Goal: Information Seeking & Learning: Learn about a topic

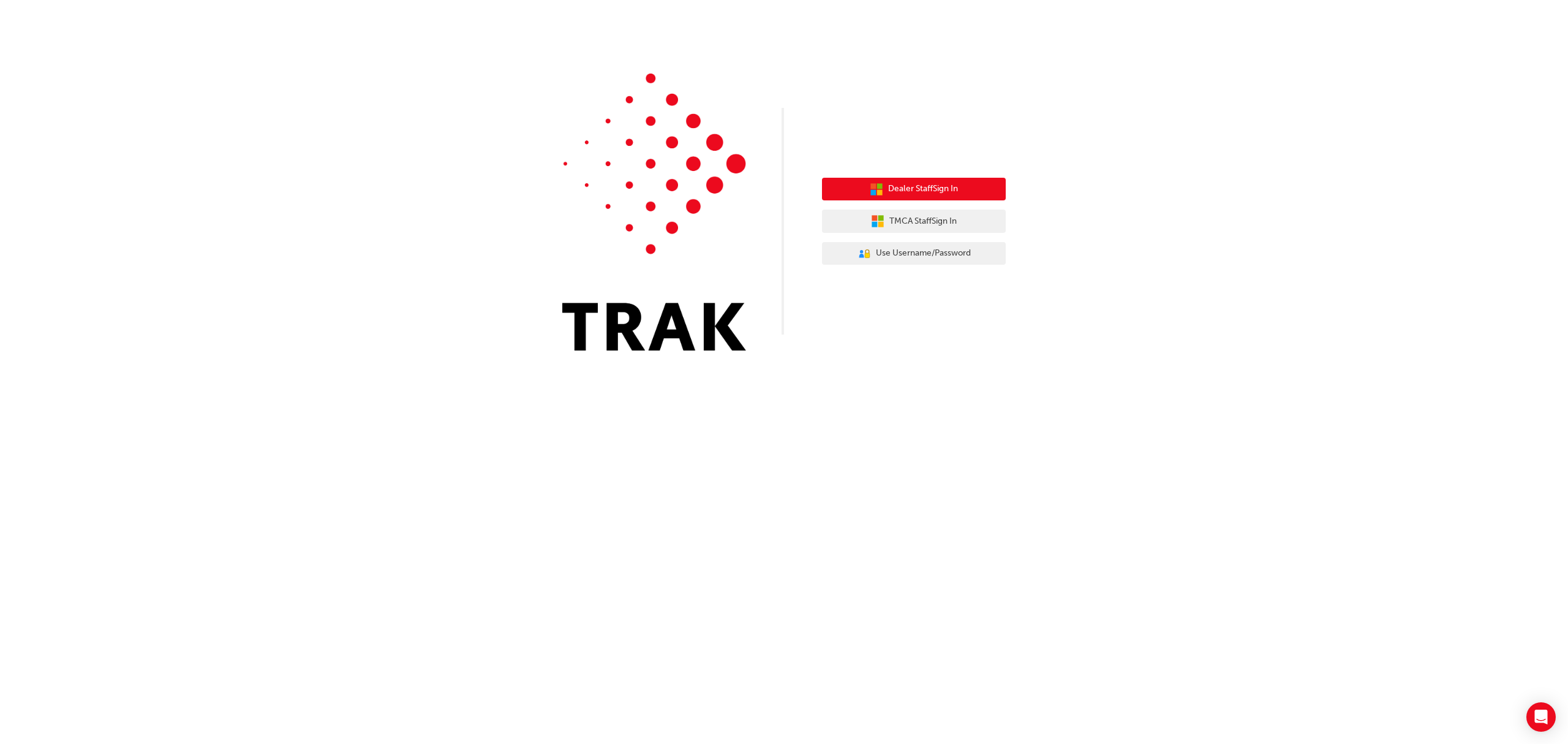
drag, startPoint x: 932, startPoint y: 197, endPoint x: 1154, endPoint y: 193, distance: 222.0
click at [1153, 193] on div "Dealer Staff Sign In TMCA Staff Sign In User Authentication Icon - Blue Person,…" at bounding box center [784, 184] width 1568 height 368
click at [909, 211] on button "TMCA Staff Sign In" at bounding box center [913, 221] width 184 height 23
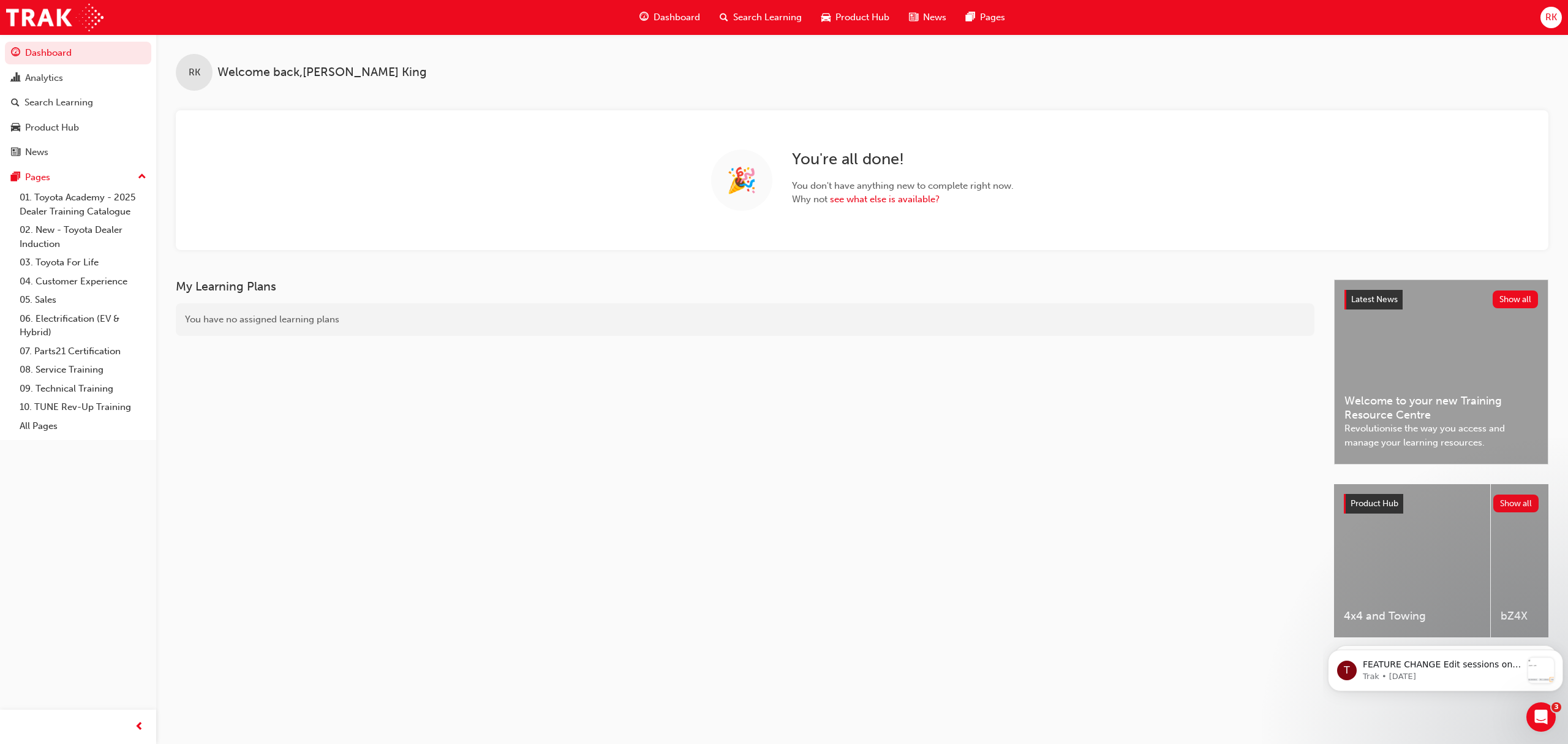
click at [758, 23] on span "Search Learning" at bounding box center [767, 18] width 68 height 14
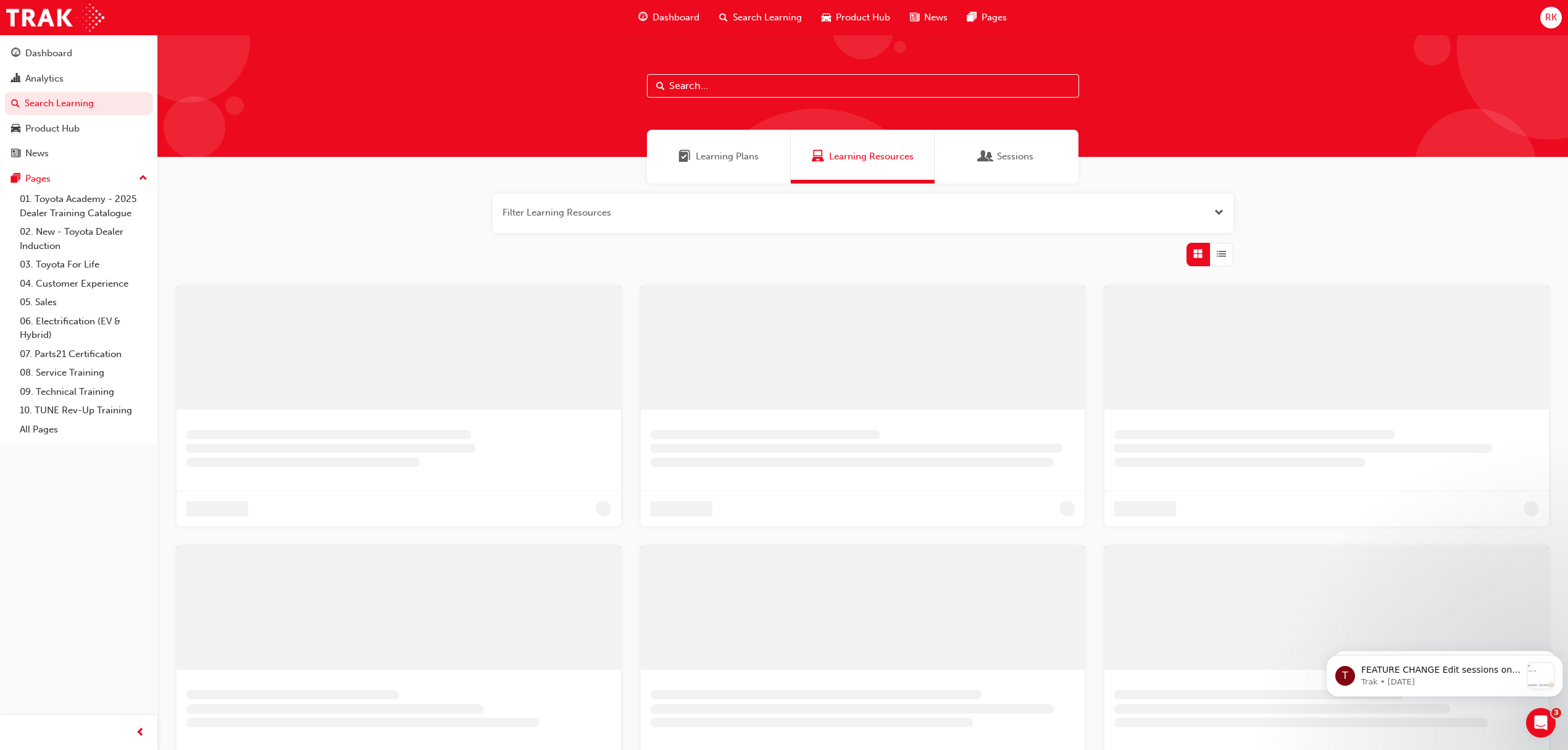
click at [727, 85] on input "text" at bounding box center [863, 86] width 432 height 23
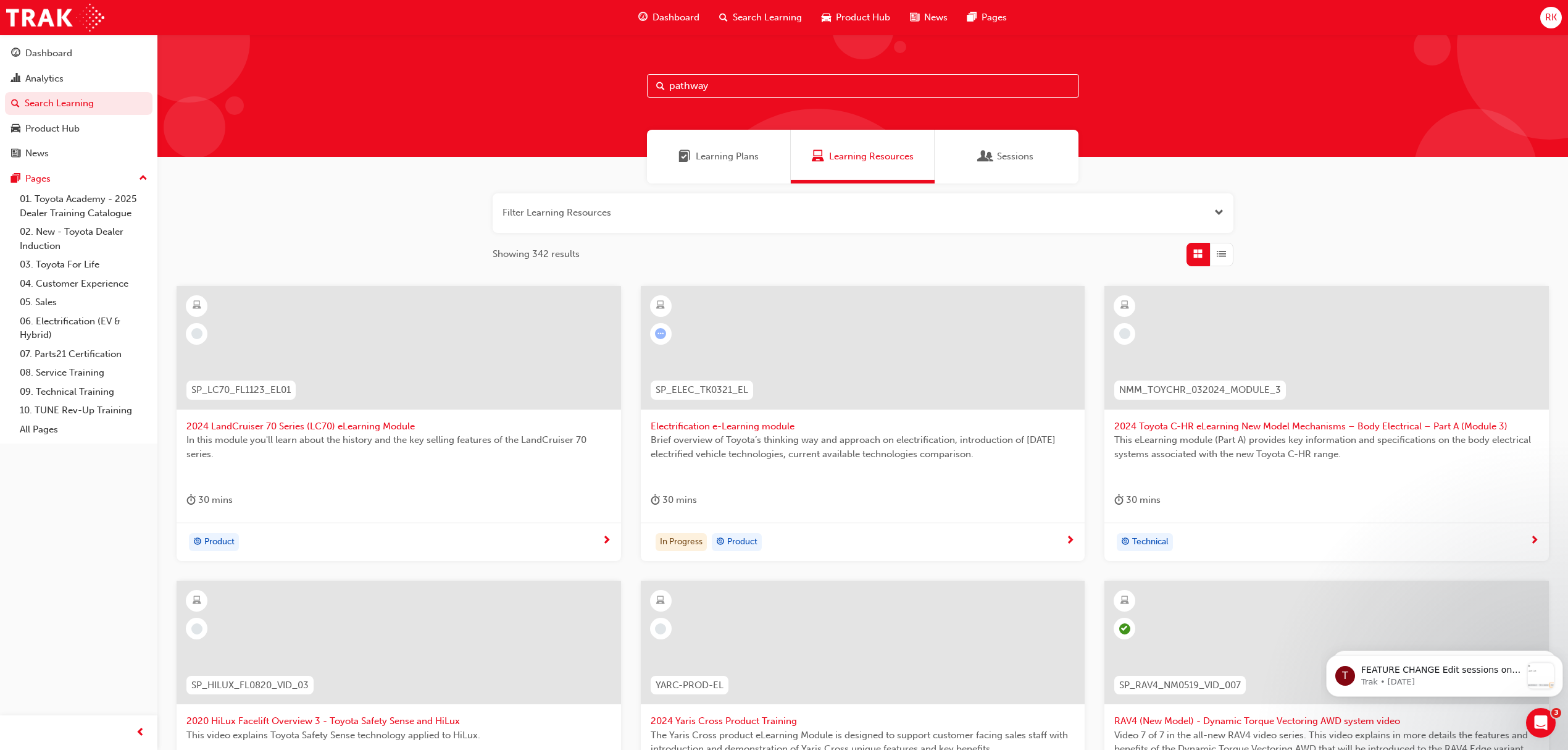
type input "pathway"
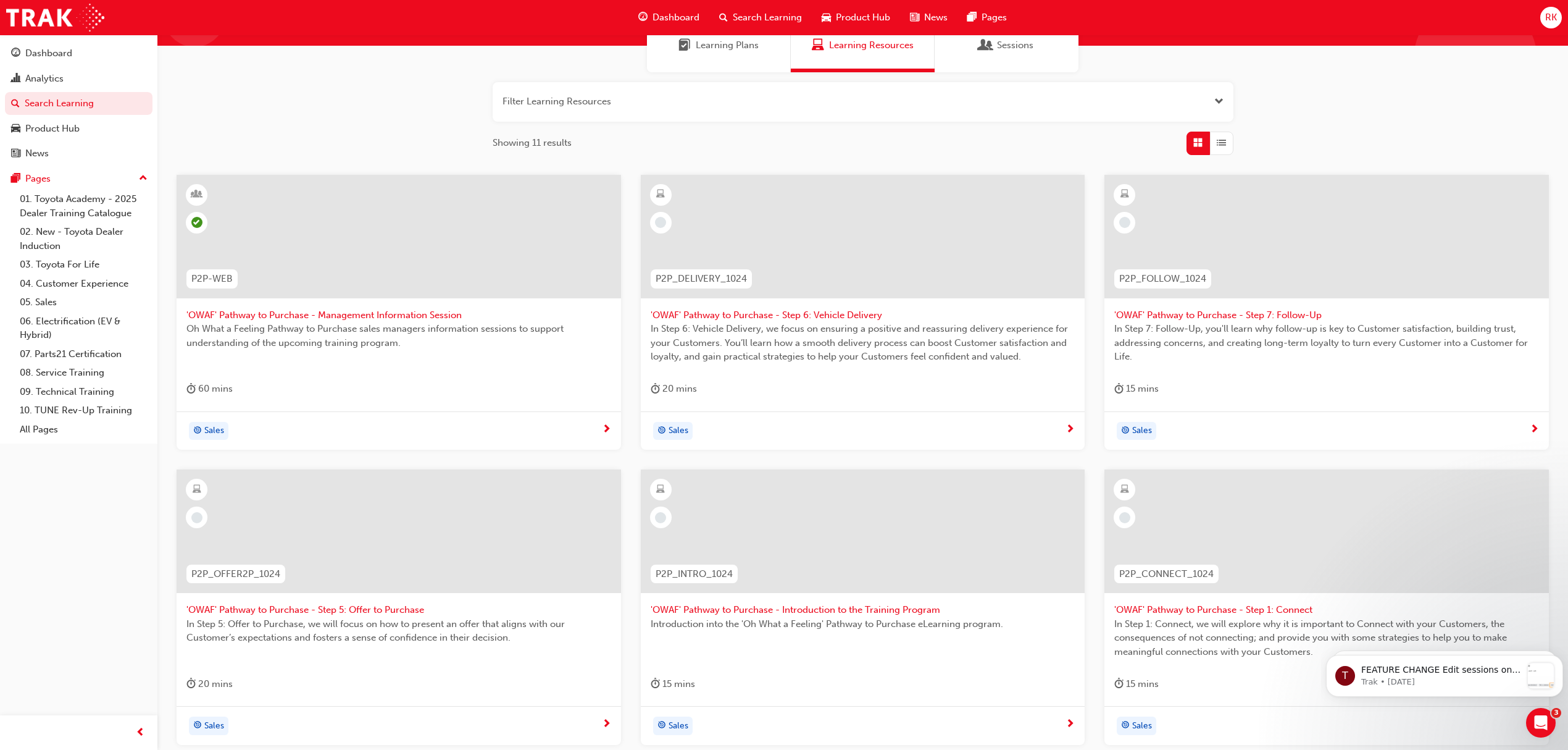
scroll to position [256, 0]
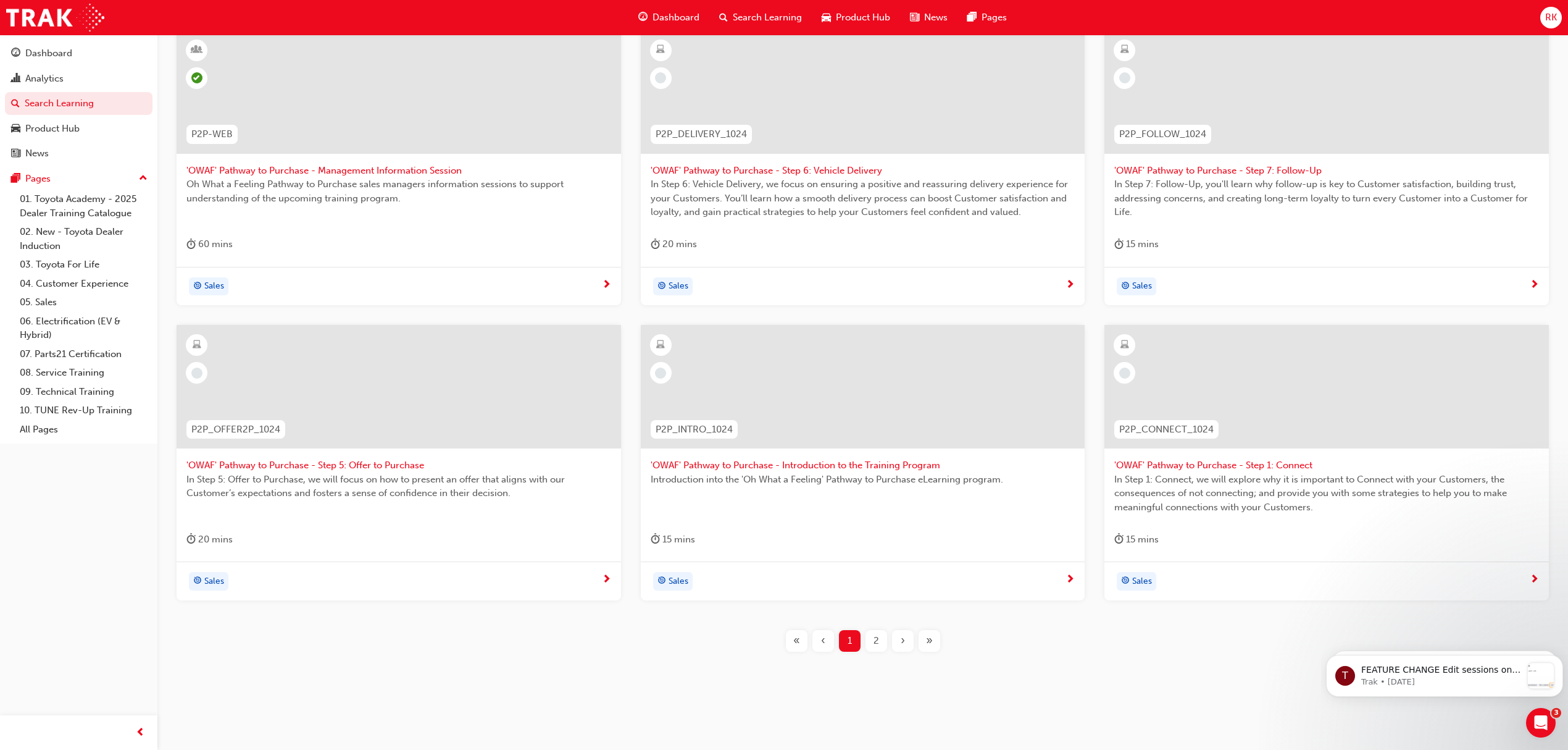
click at [869, 638] on div "2" at bounding box center [876, 641] width 22 height 22
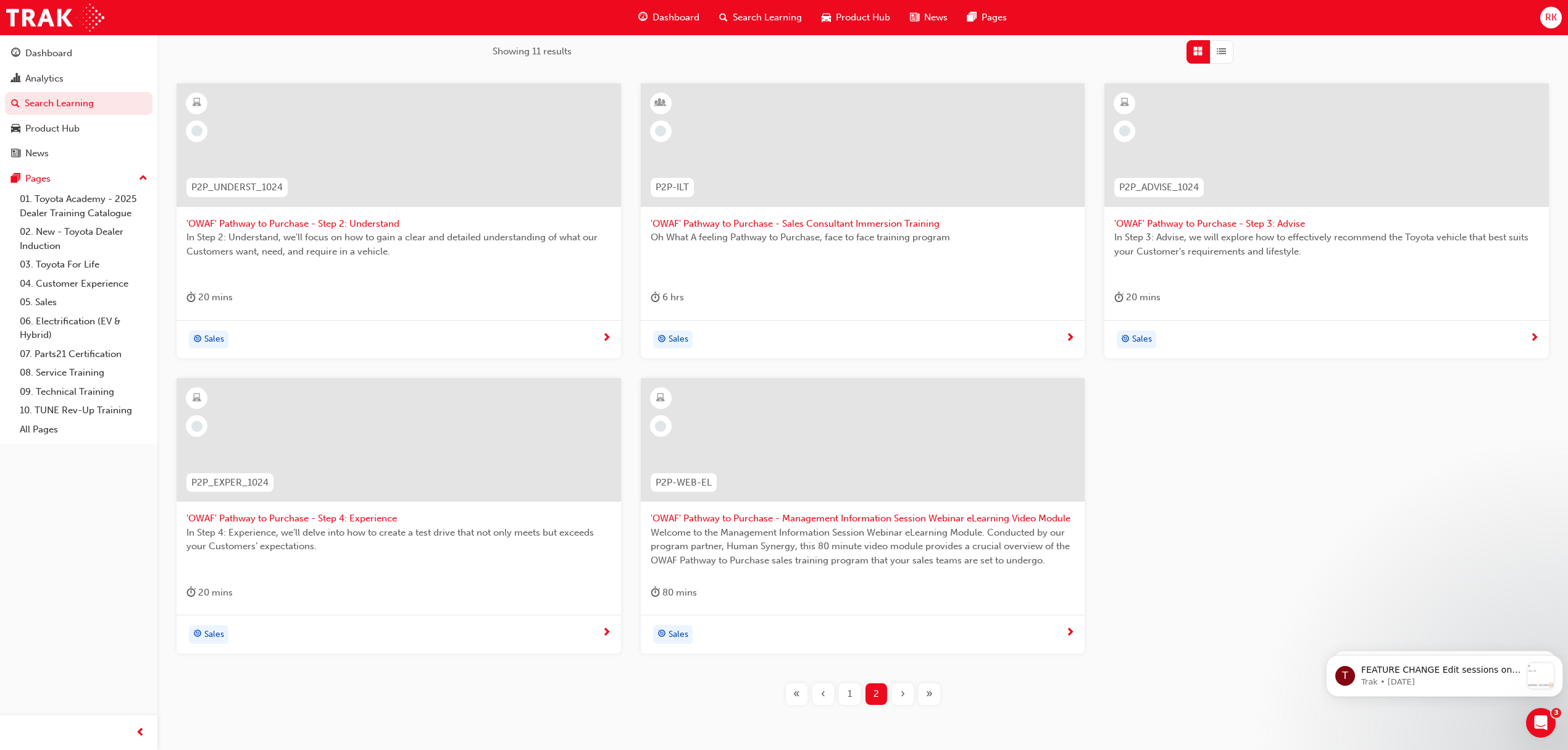
scroll to position [173, 0]
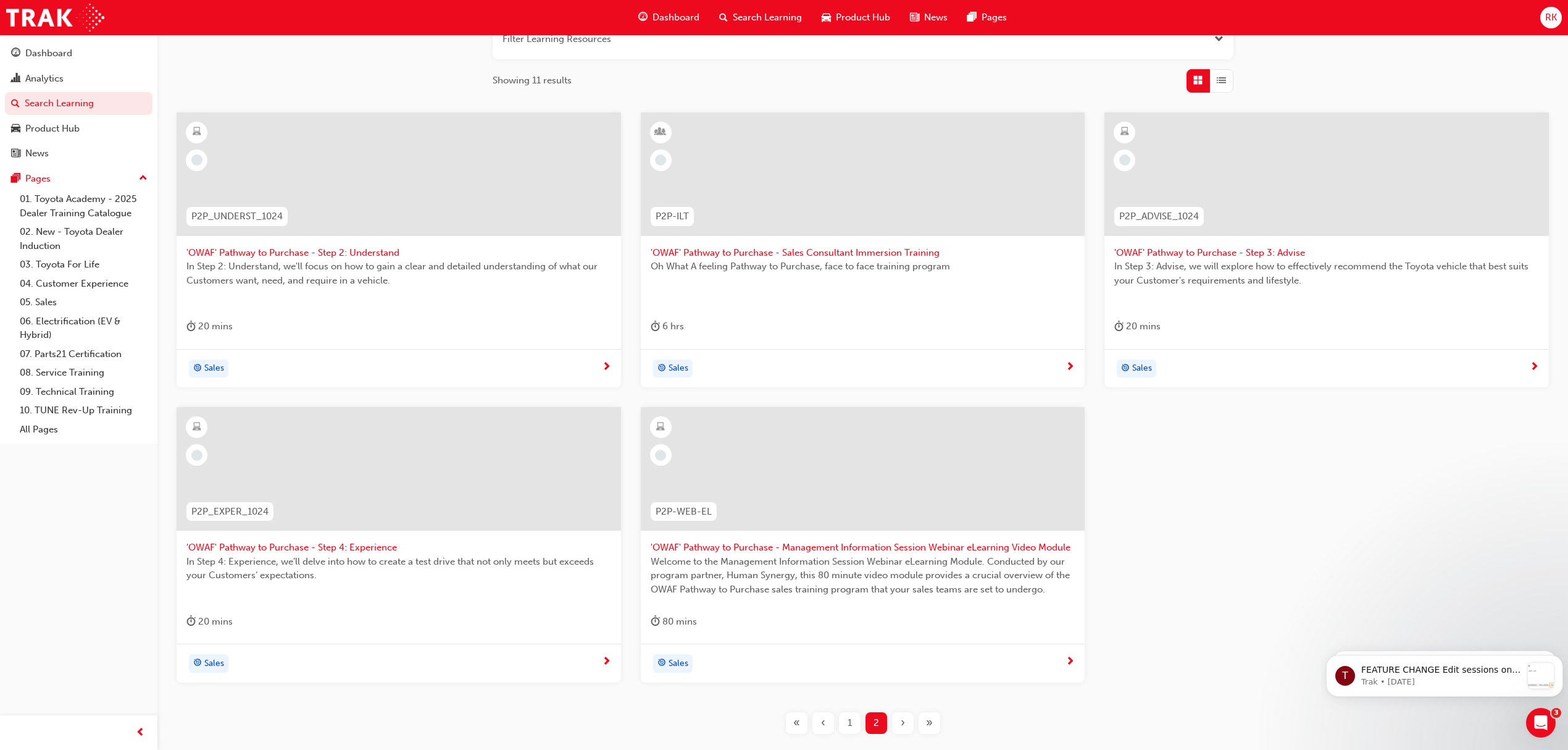
click at [839, 252] on span "'OWAF' Pathway to Purchase - Sales Consultant Immersion Training" at bounding box center [863, 253] width 425 height 15
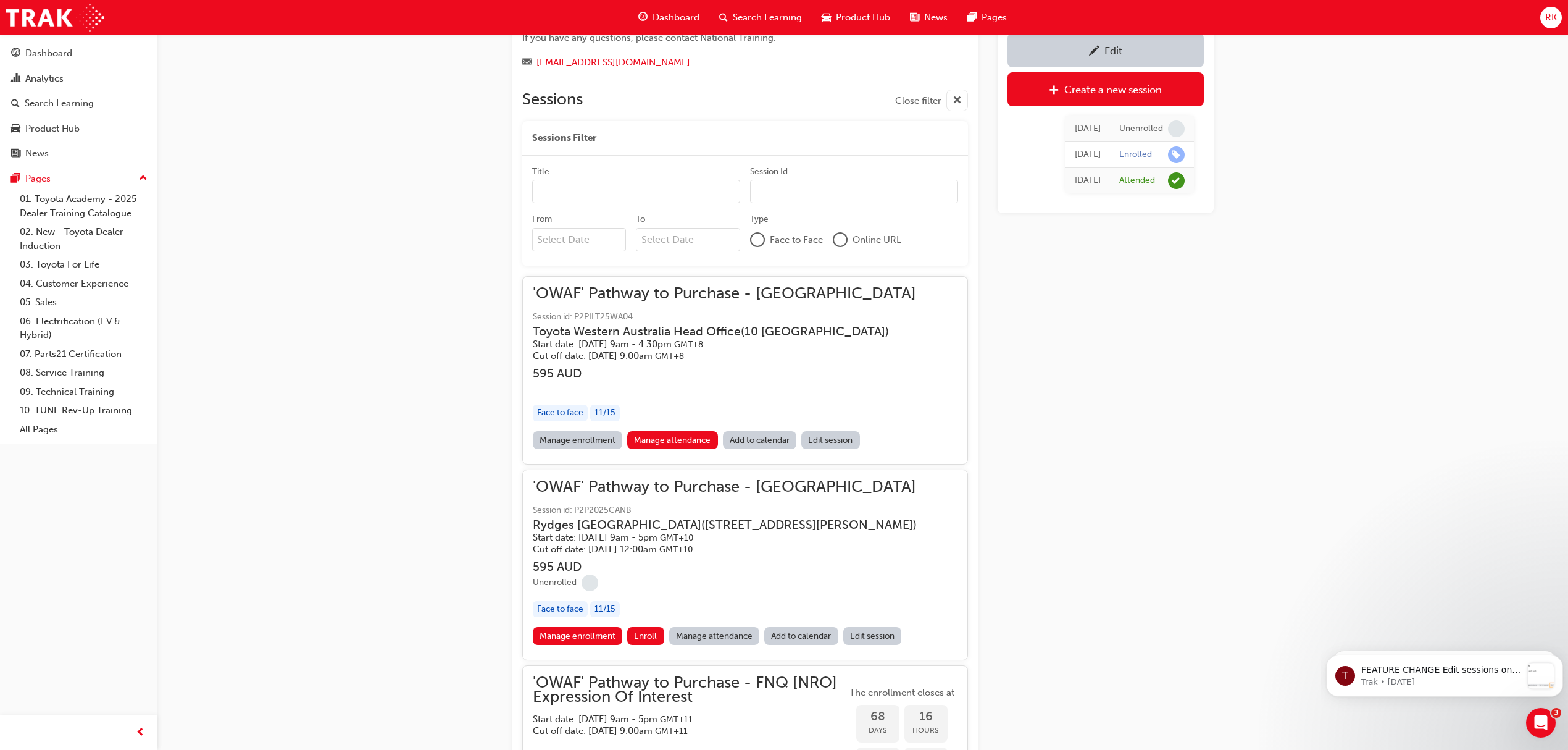
scroll to position [1240, 0]
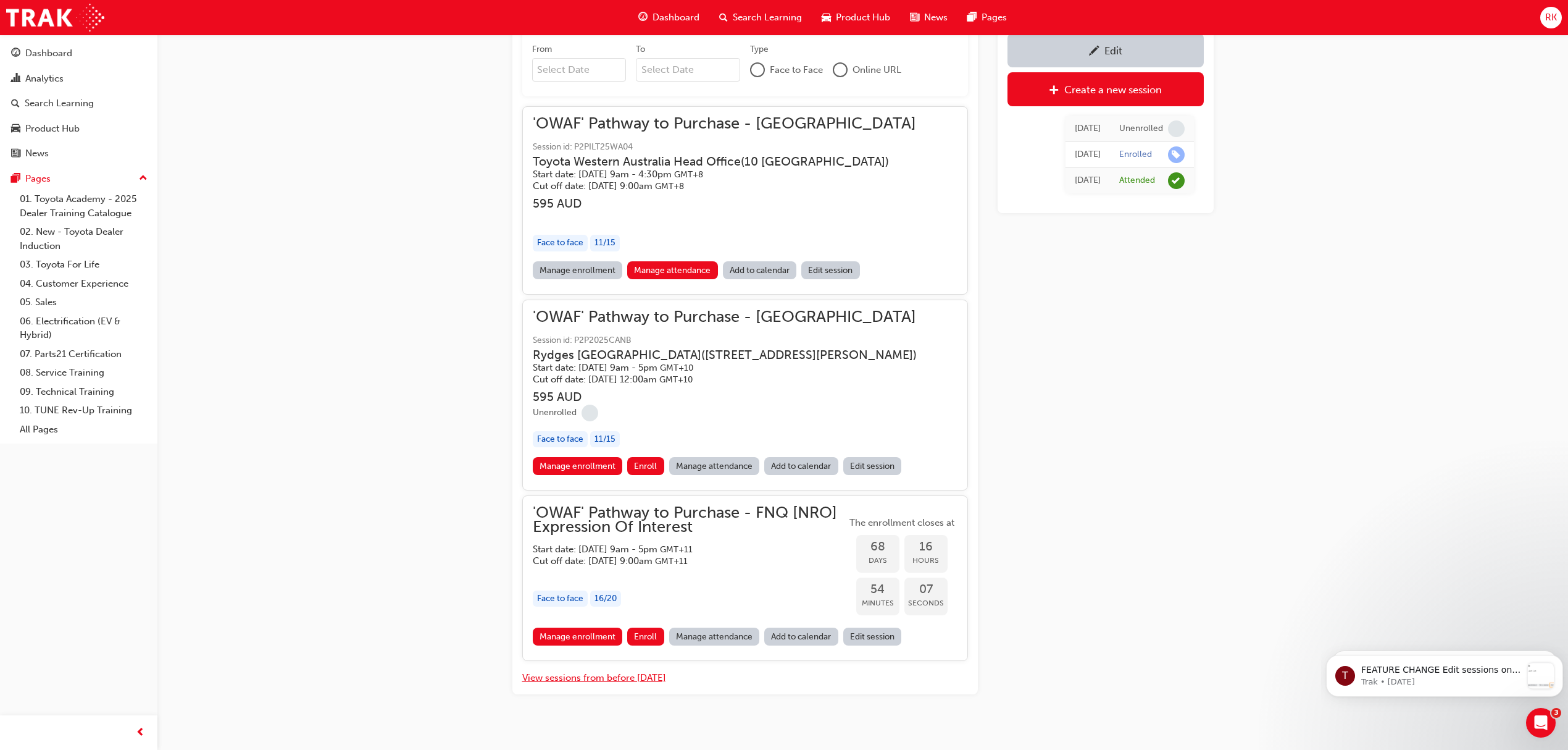
click at [640, 671] on button "View sessions from before today" at bounding box center [594, 678] width 144 height 15
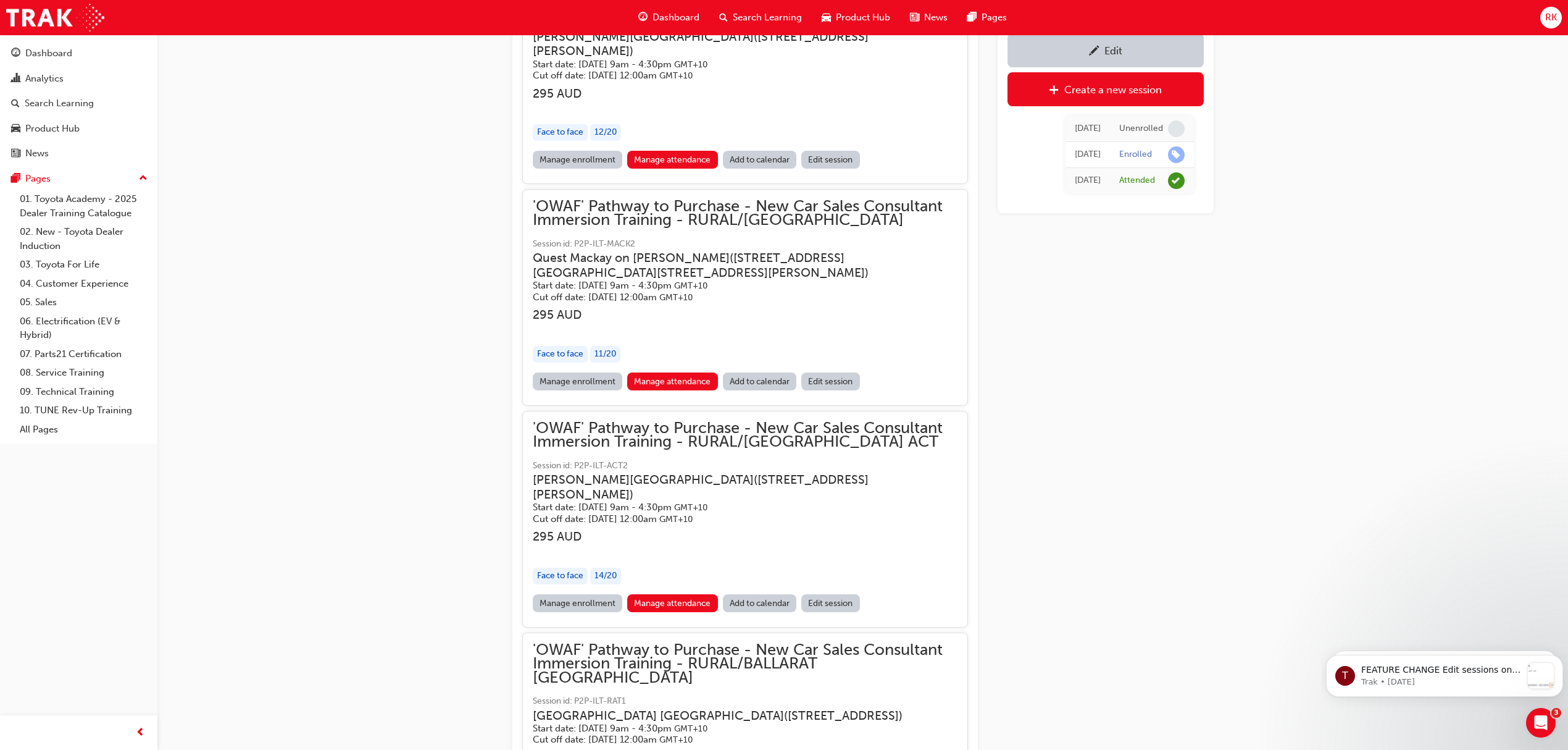
scroll to position [9803, 0]
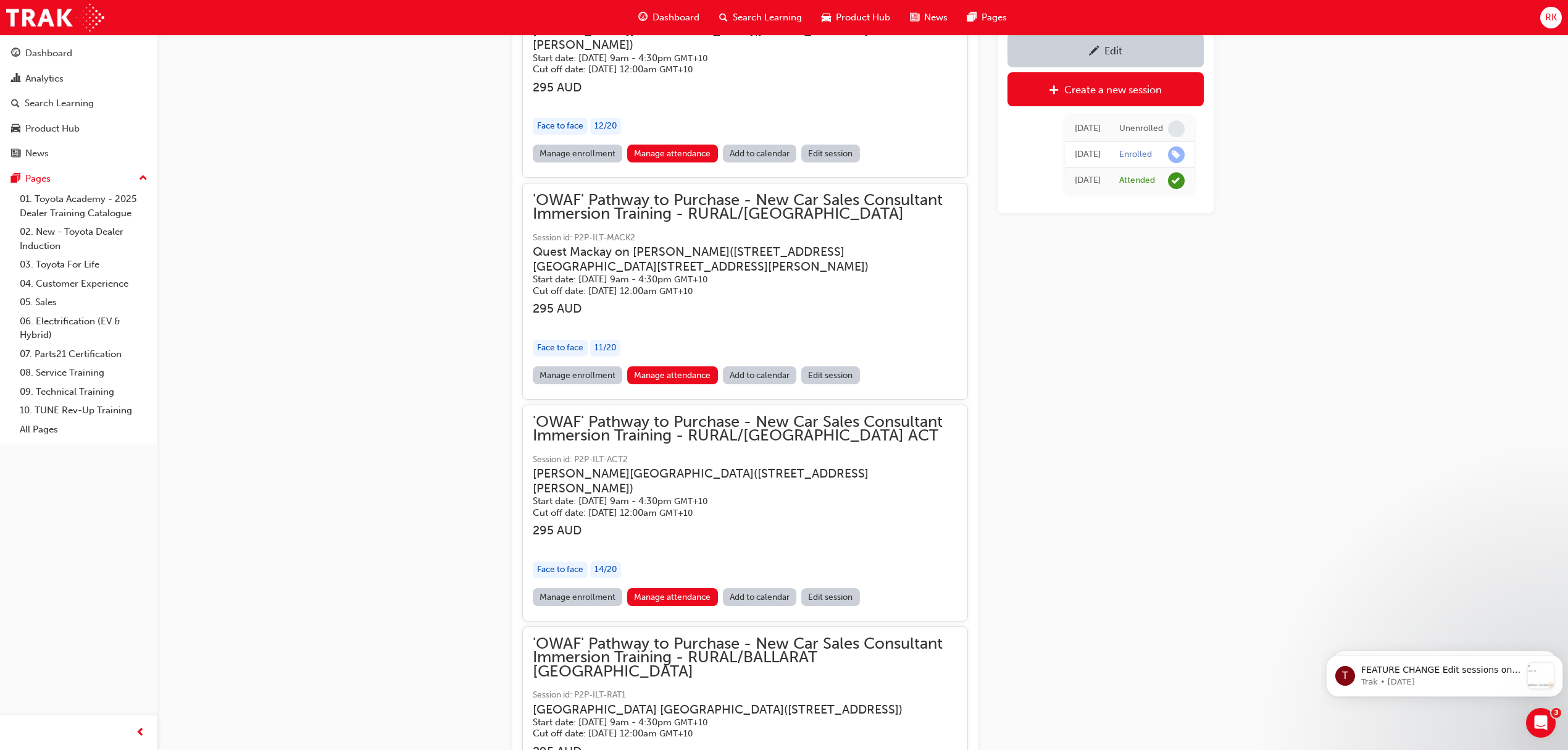
click at [713, 23] on span "Session id: P2P-ILT-ACT1" at bounding box center [745, 16] width 425 height 15
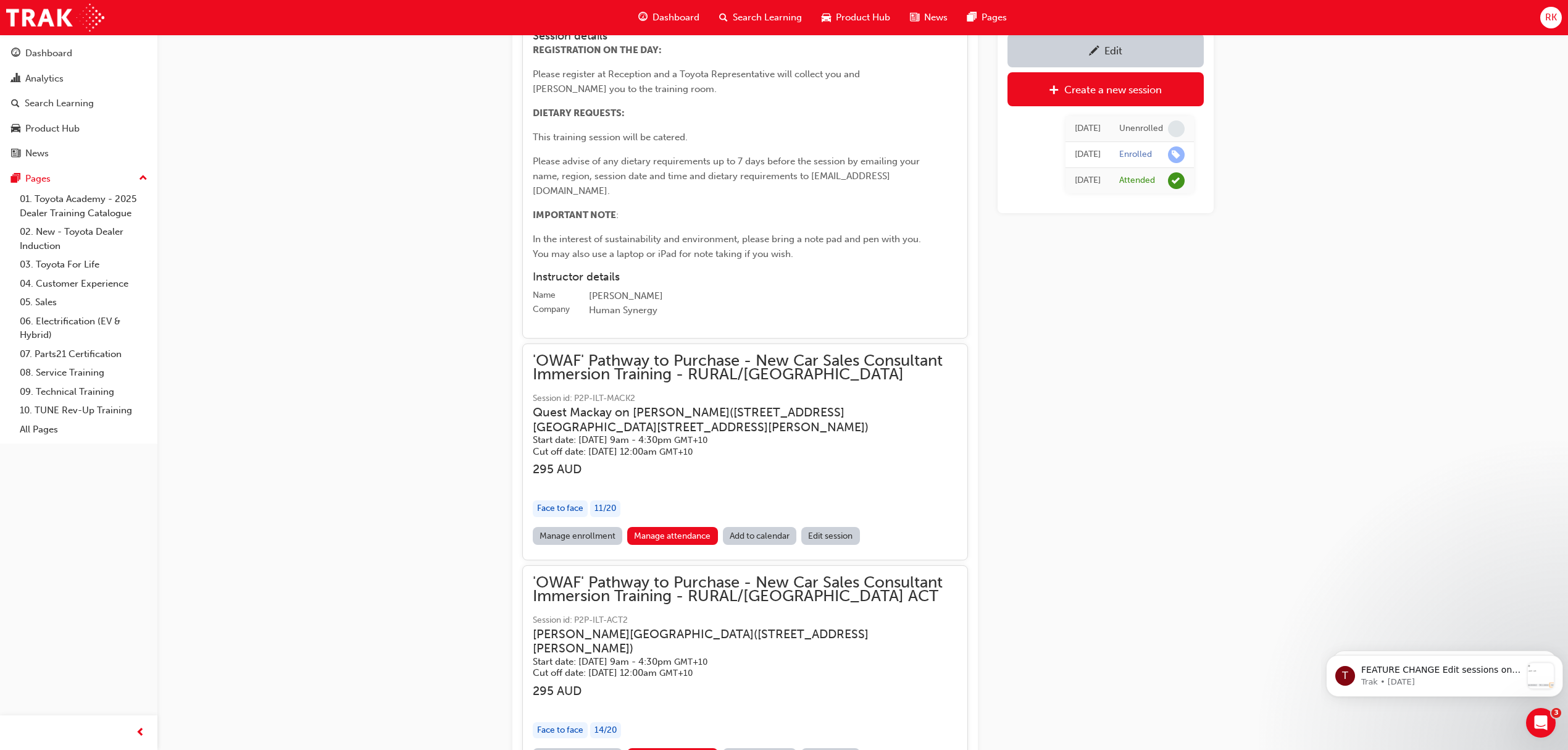
scroll to position [10133, 0]
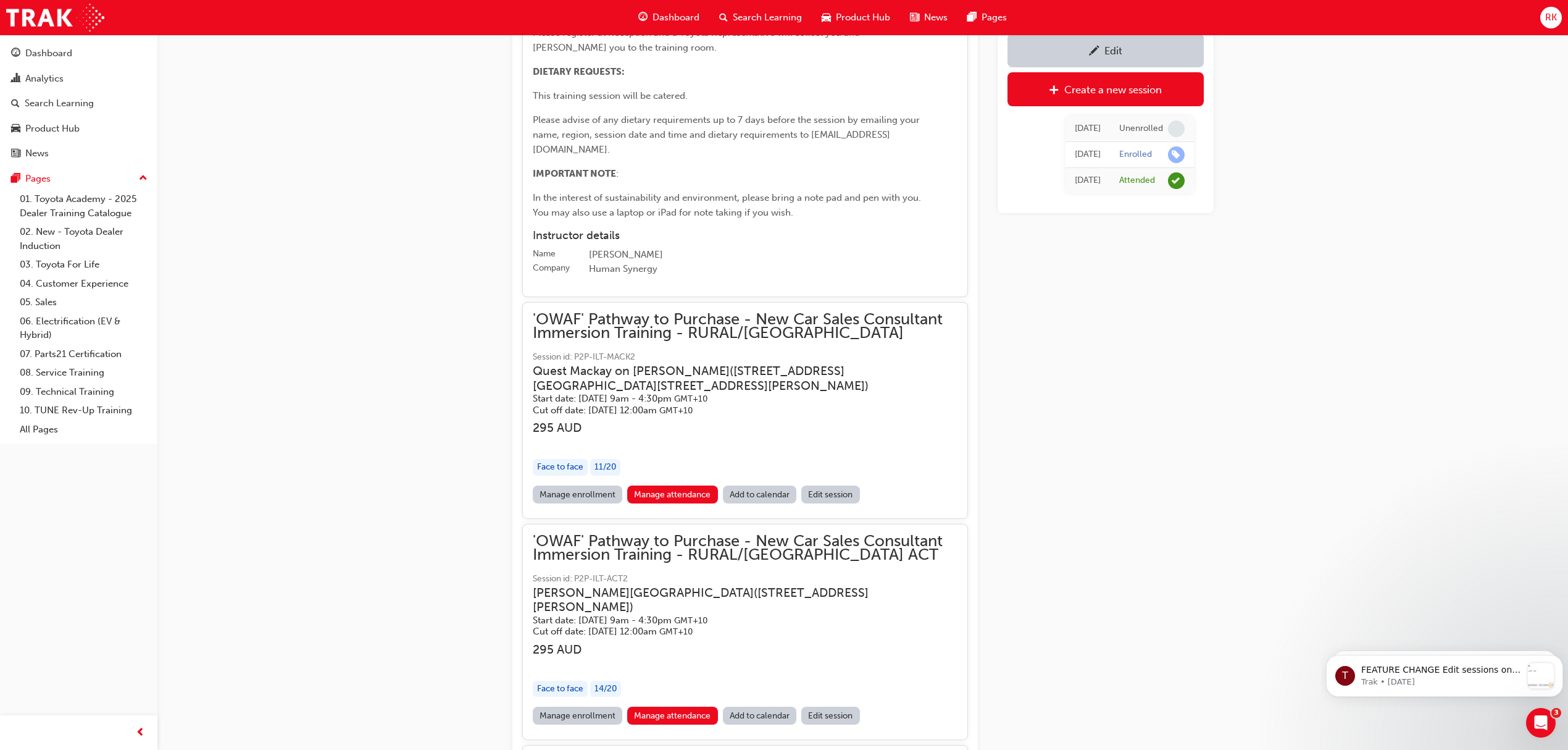
drag, startPoint x: 714, startPoint y: 273, endPoint x: 1276, endPoint y: 336, distance: 565.5
click at [1289, 339] on div "'OWAF' Pathway to Purchase - Sales Consultant Immersion Training Instructor led…" at bounding box center [784, 565] width 1568 height 21396
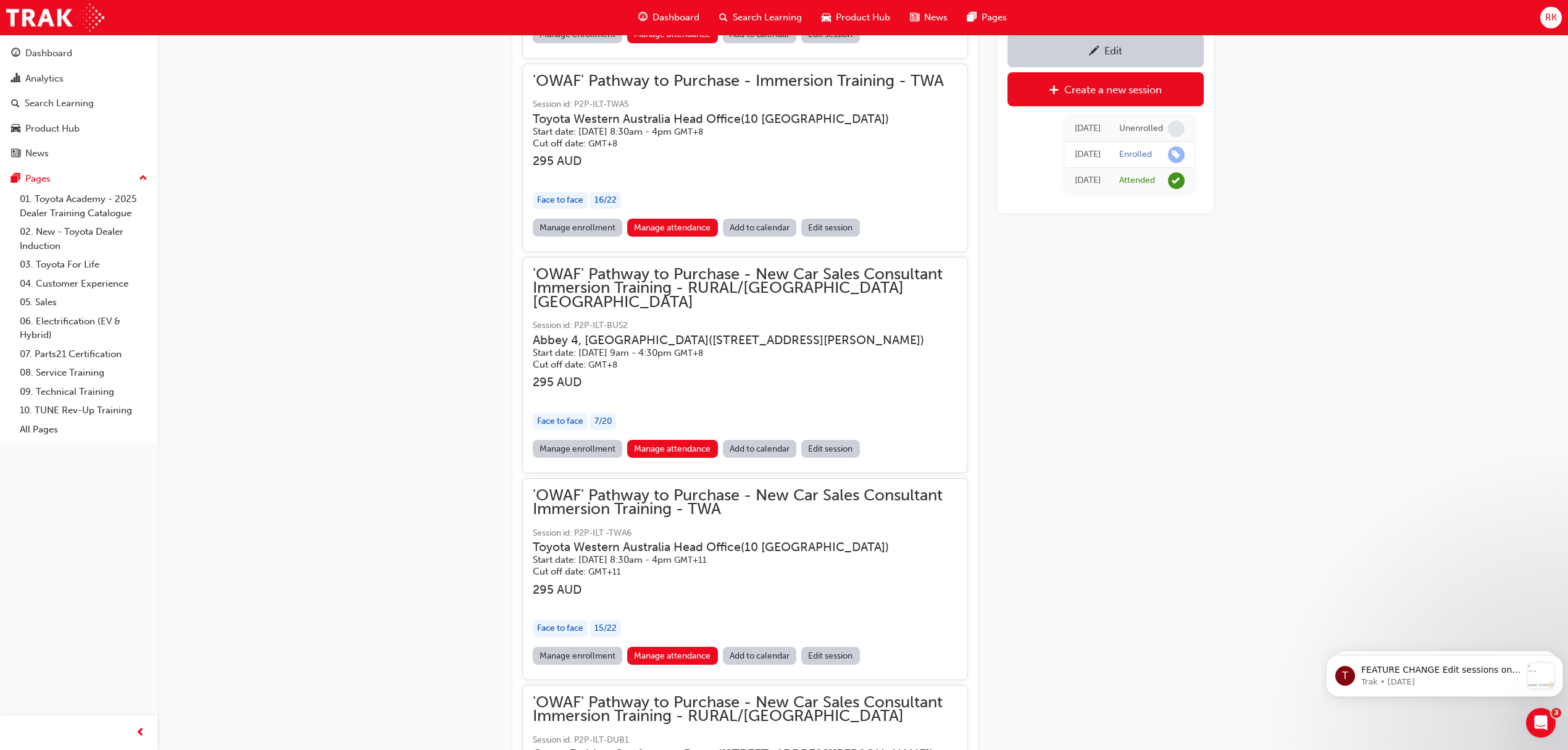
scroll to position [15237, 0]
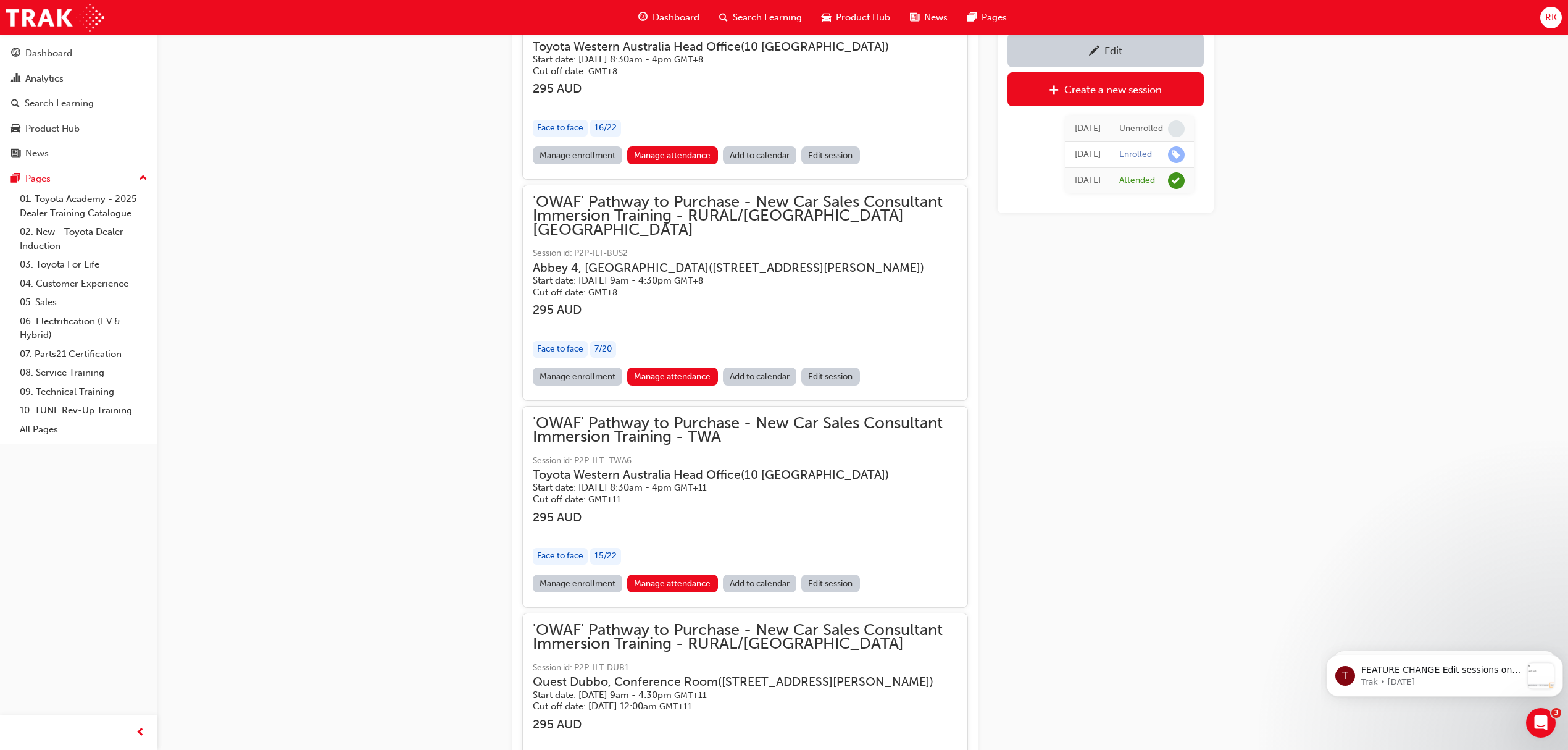
drag, startPoint x: 887, startPoint y: 391, endPoint x: 1154, endPoint y: 521, distance: 297.0
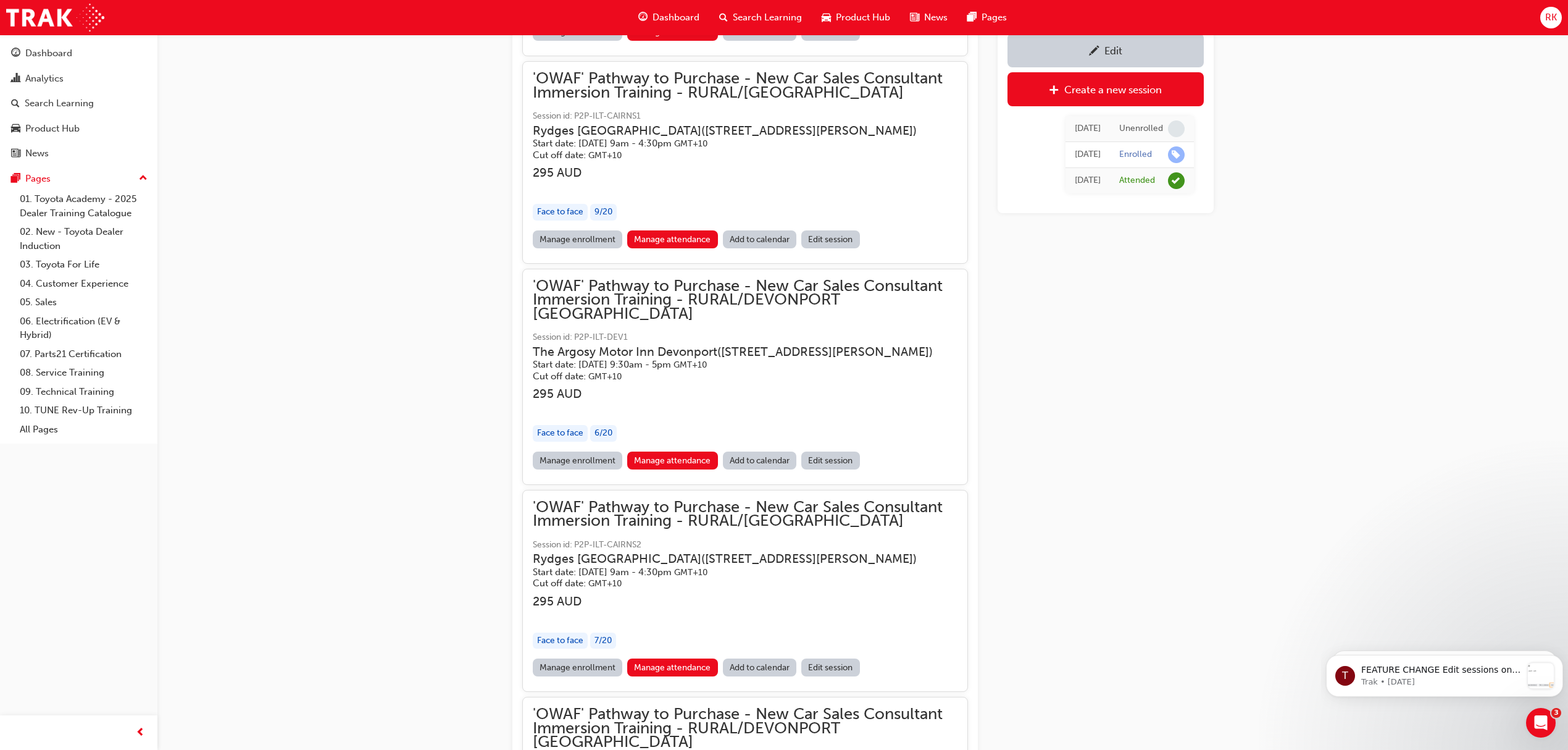
scroll to position [12273, 0]
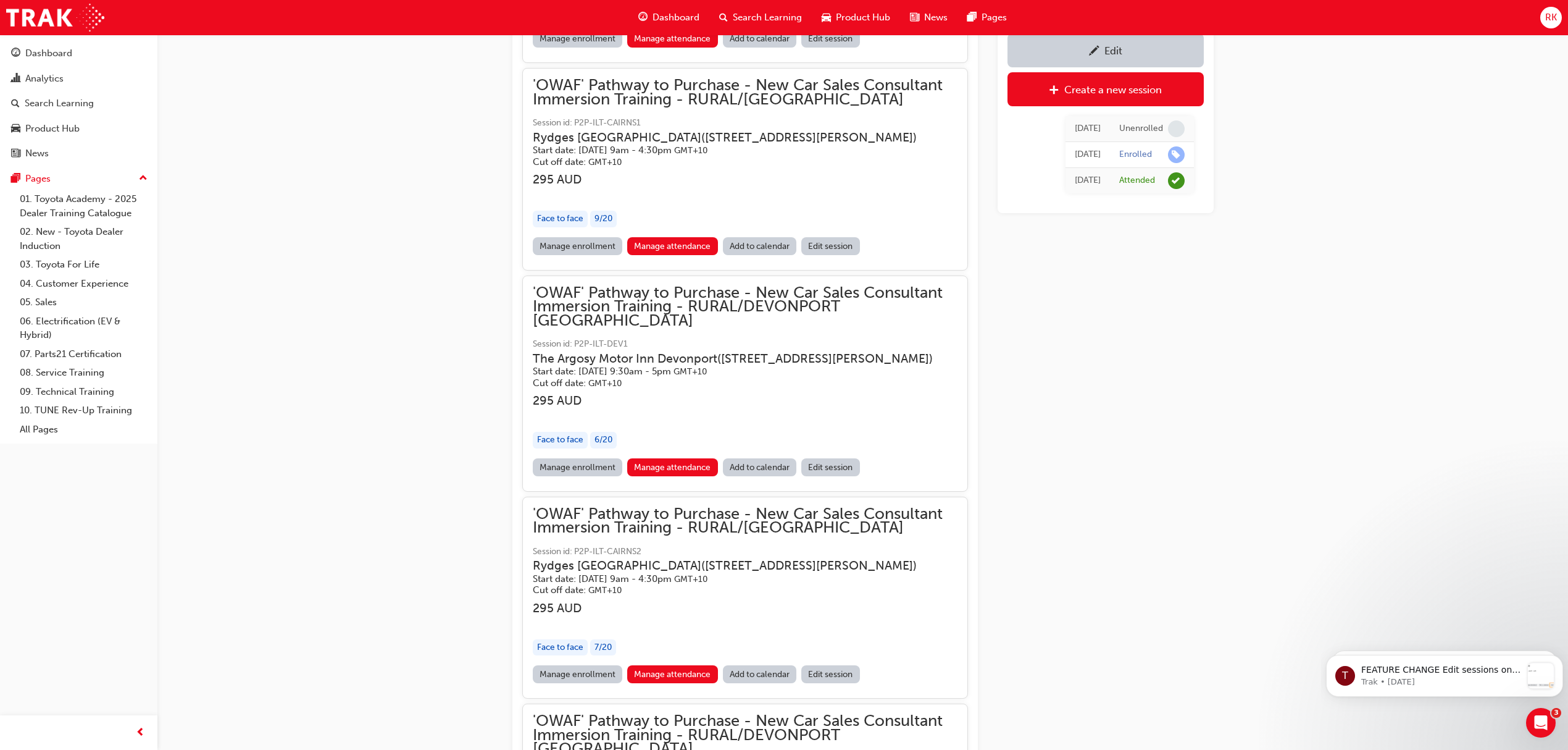
click at [1139, 126] on div "Unenrolled" at bounding box center [1141, 129] width 44 height 12
click at [1133, 151] on div "Enrolled" at bounding box center [1135, 155] width 32 height 12
click at [1177, 151] on span "learningRecordVerb_ENROLL-icon" at bounding box center [1176, 155] width 17 height 17
click at [1075, 147] on div "Mon 11 Aug 2025" at bounding box center [1088, 155] width 26 height 15
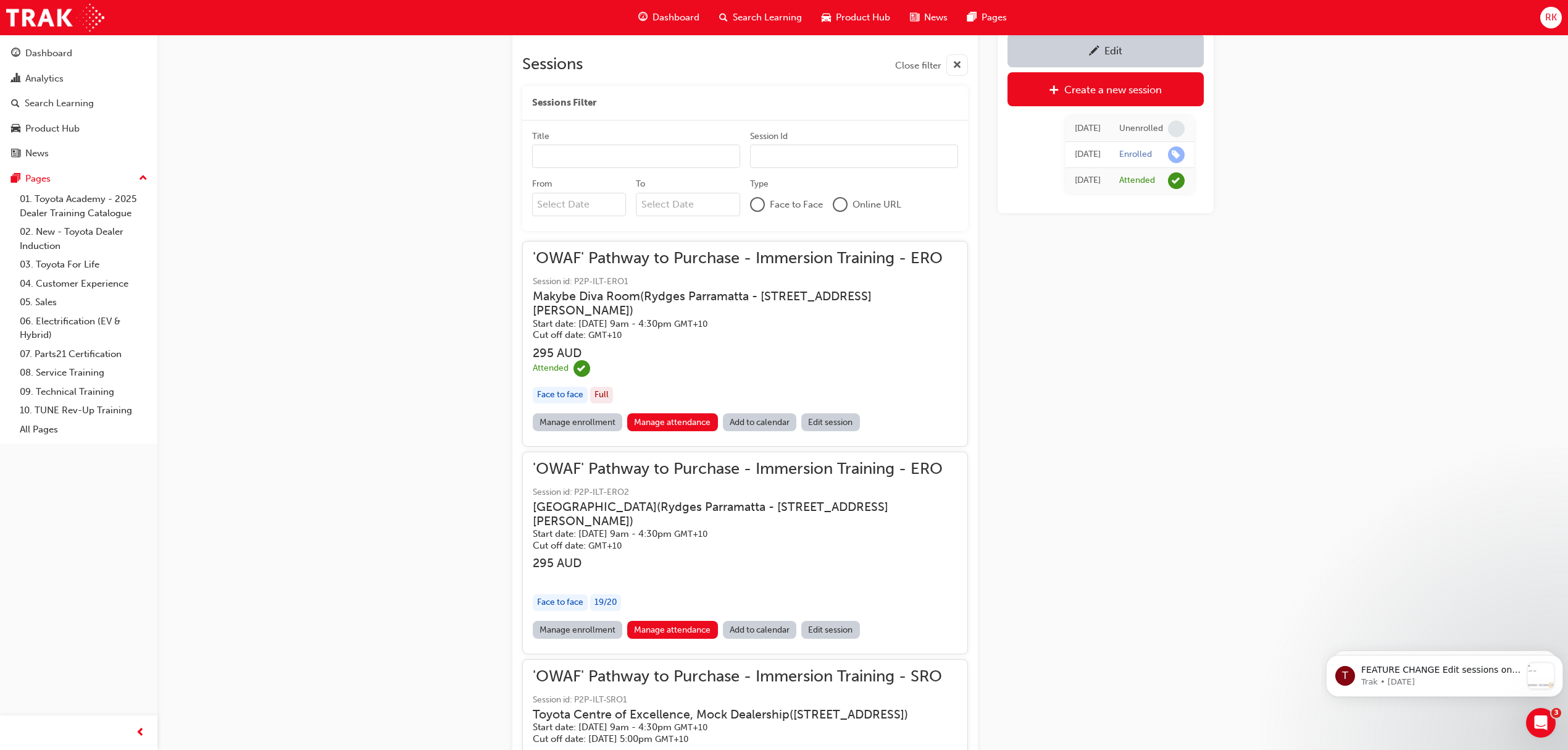
scroll to position [905, 0]
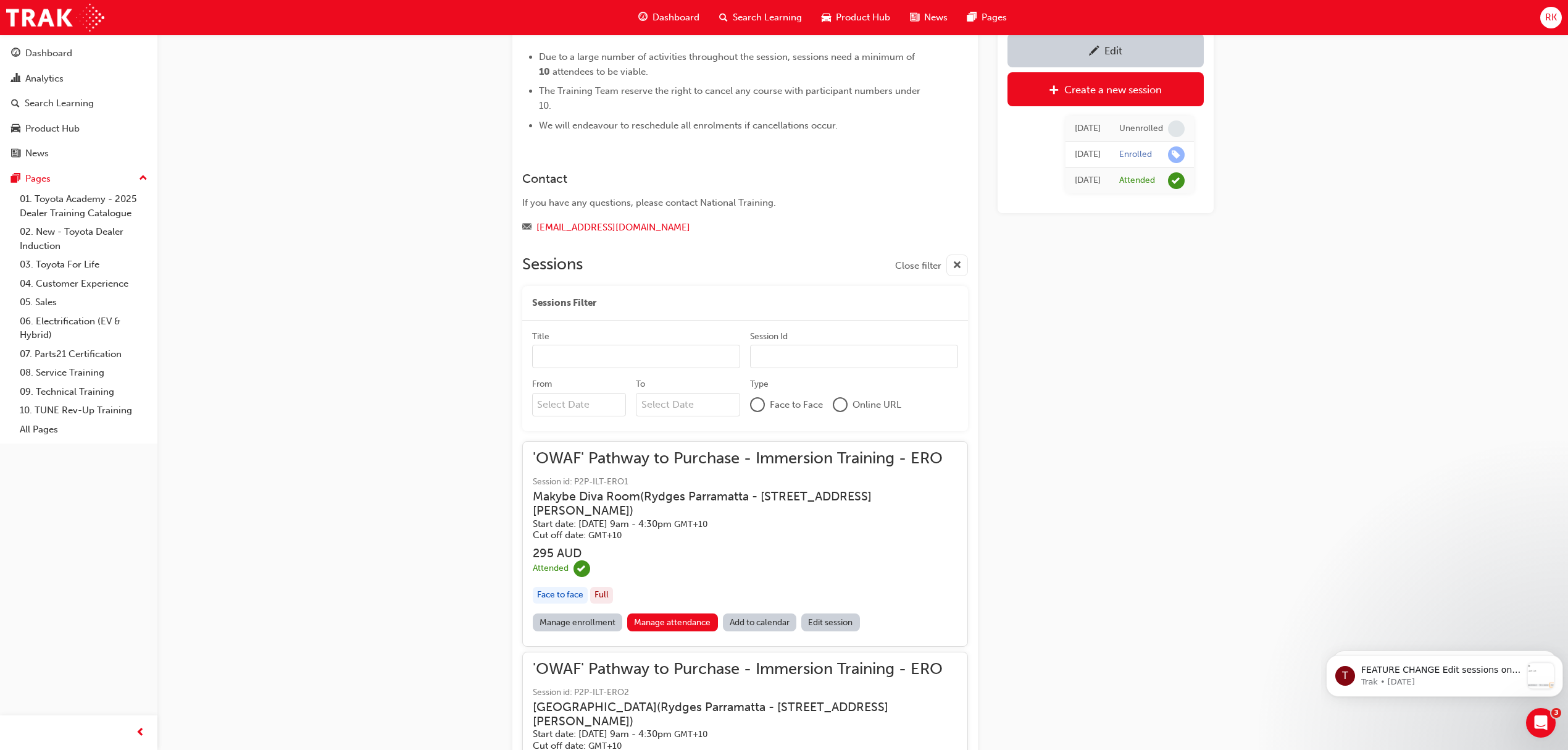
click at [713, 345] on input "Title" at bounding box center [636, 356] width 208 height 23
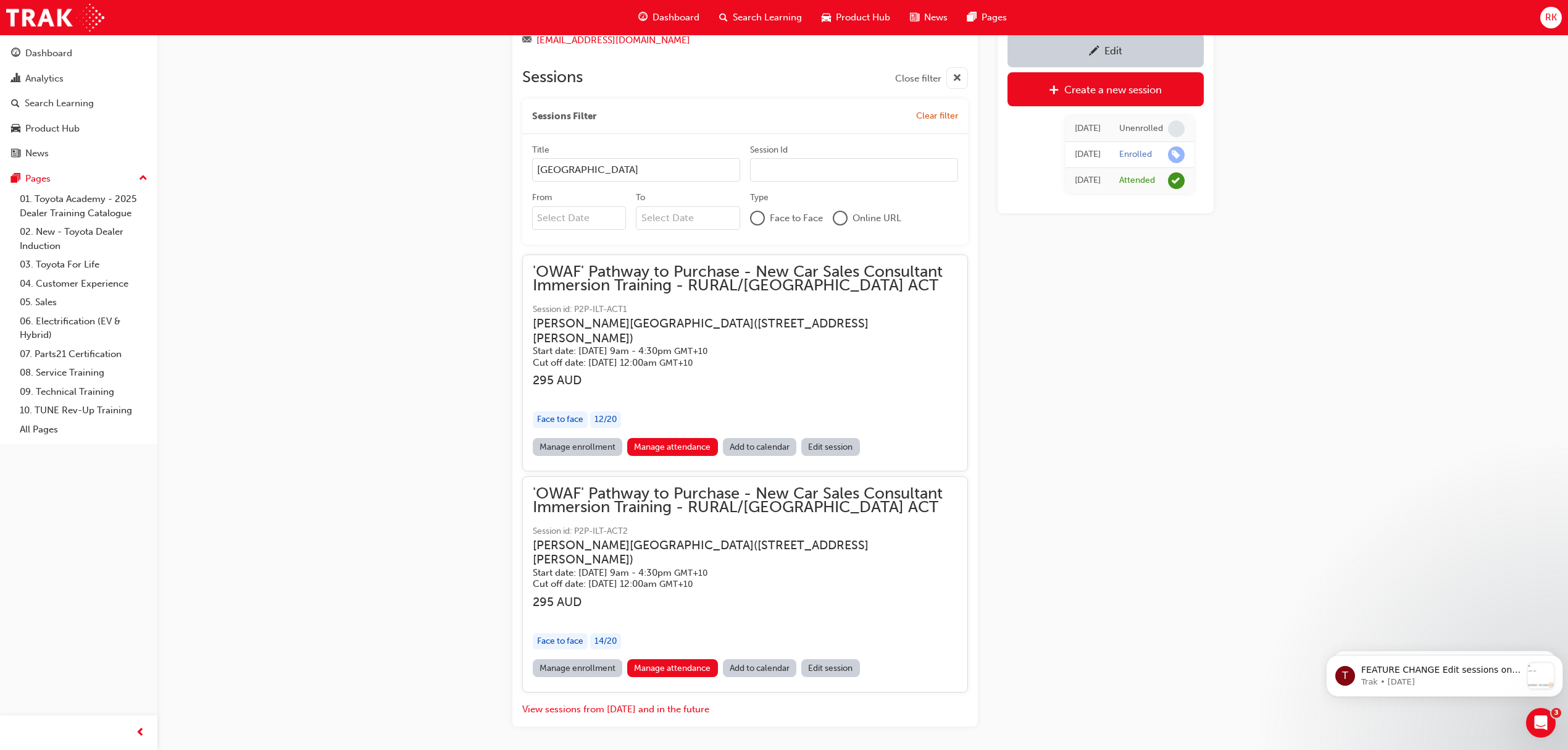
scroll to position [1095, 0]
type input "canberra"
click at [658, 700] on button "View sessions from today and in the future" at bounding box center [615, 707] width 187 height 15
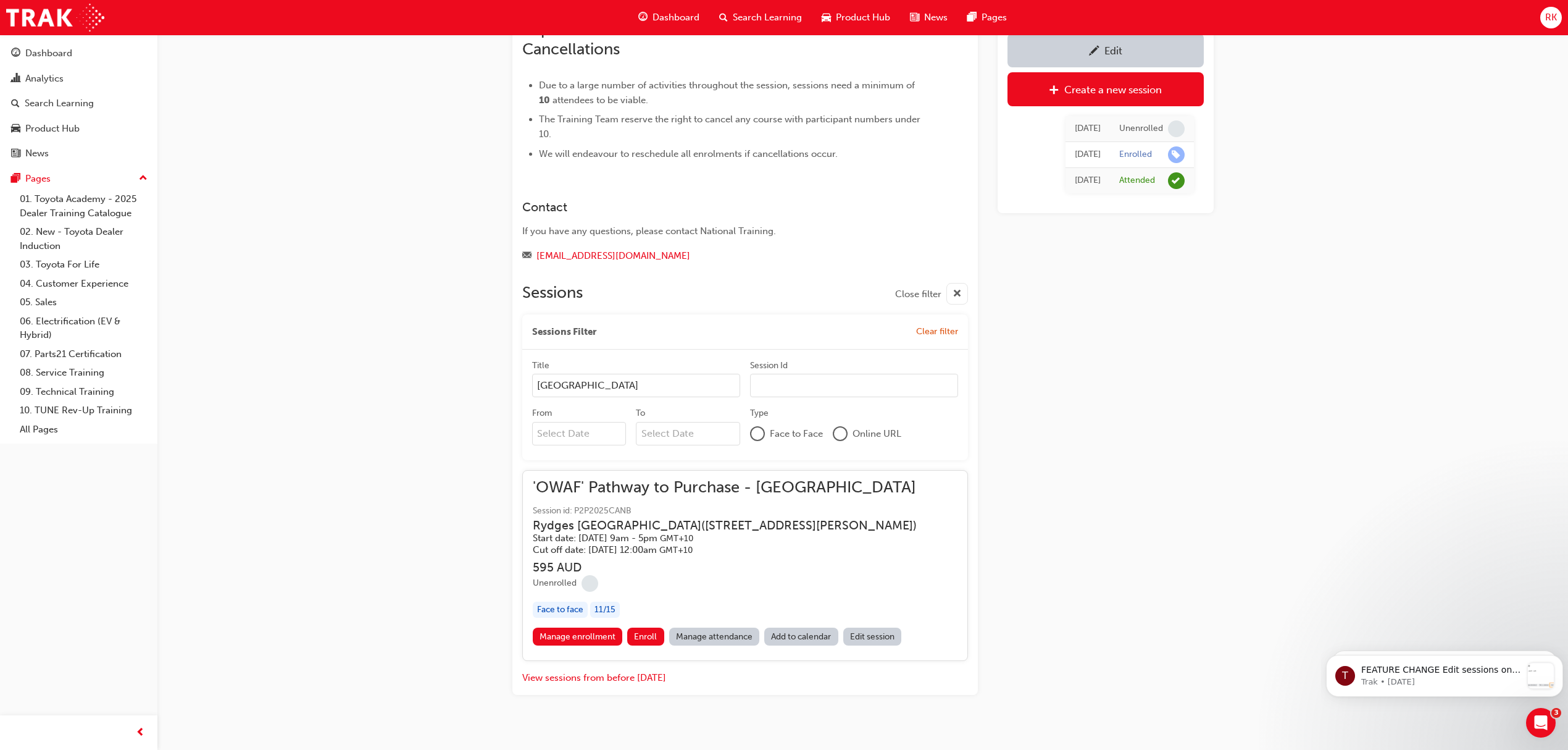
click at [677, 544] on h5 "Cut off date: Tue 16 Sep 2025, 12:00am GMT+10" at bounding box center [725, 549] width 384 height 12
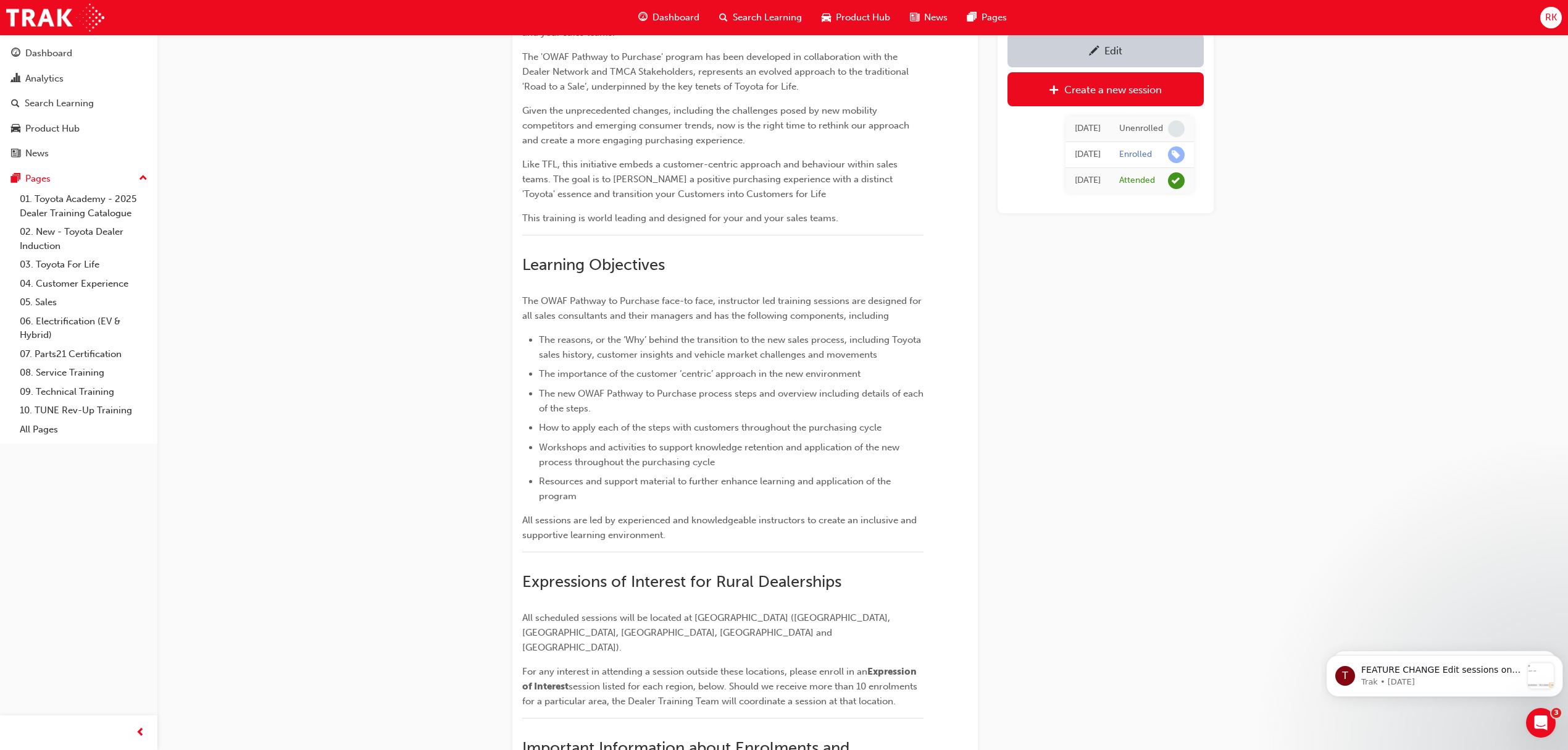
scroll to position [0, 0]
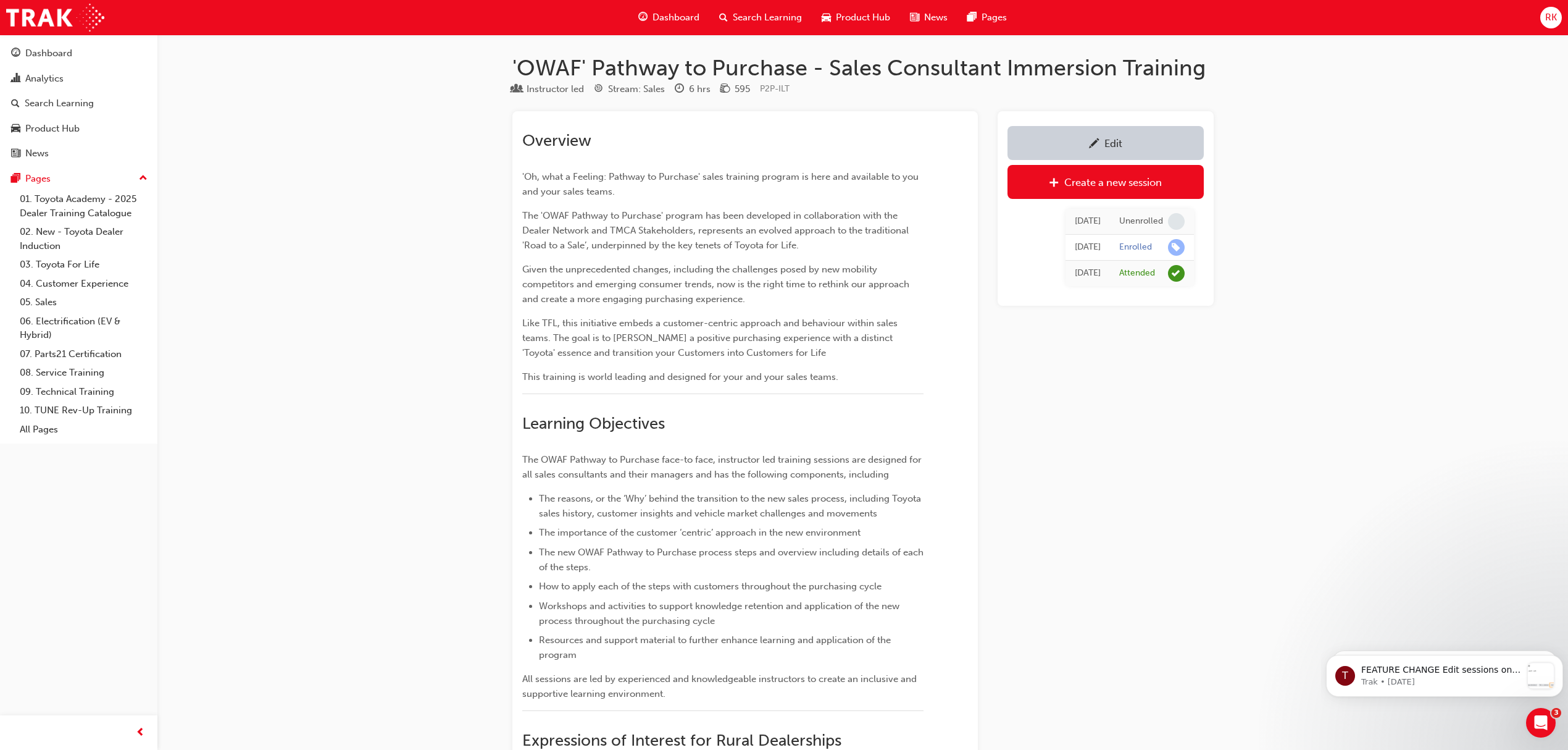
click at [61, 60] on div "Dashboard" at bounding box center [78, 53] width 135 height 15
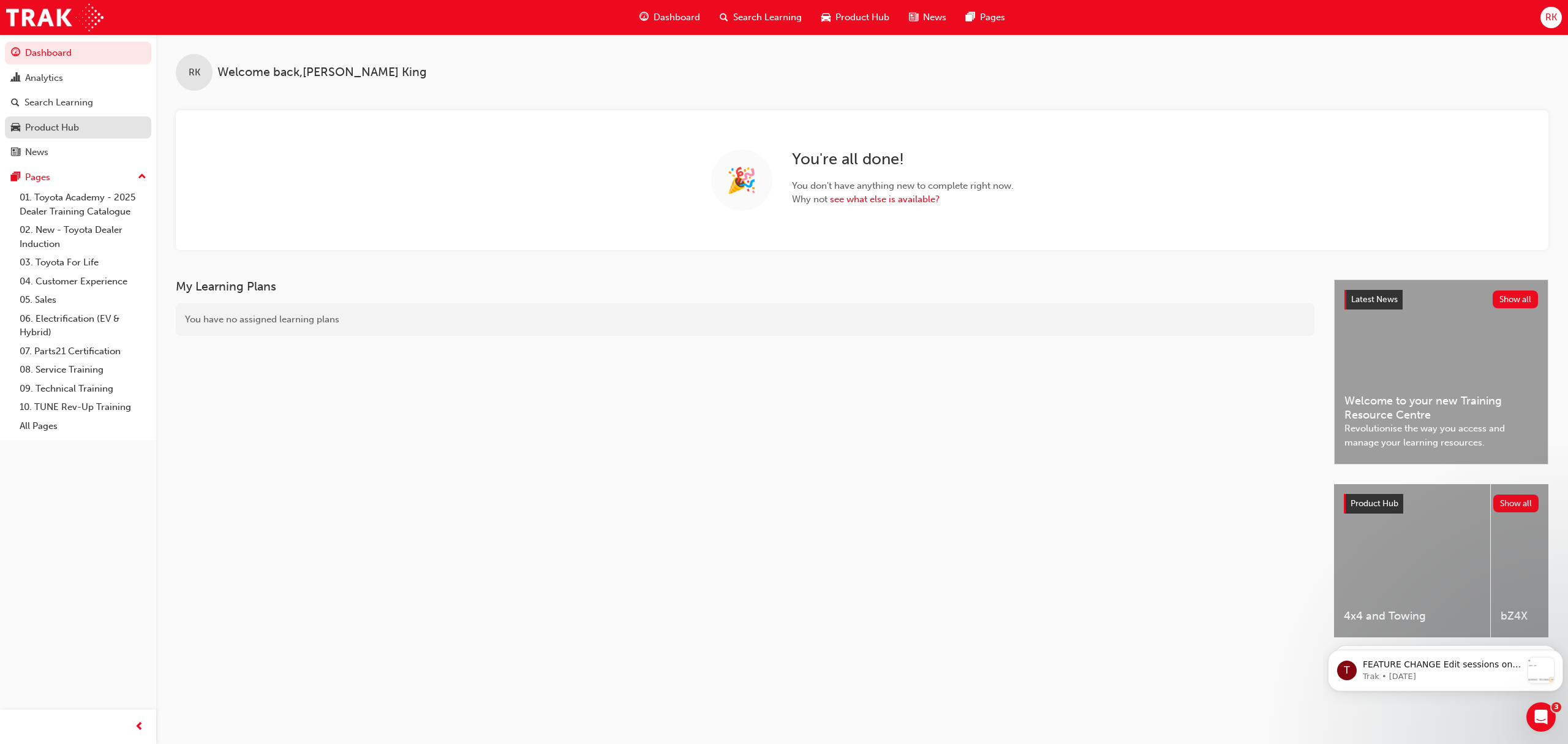
click at [67, 118] on link "Product Hub" at bounding box center [78, 128] width 146 height 22
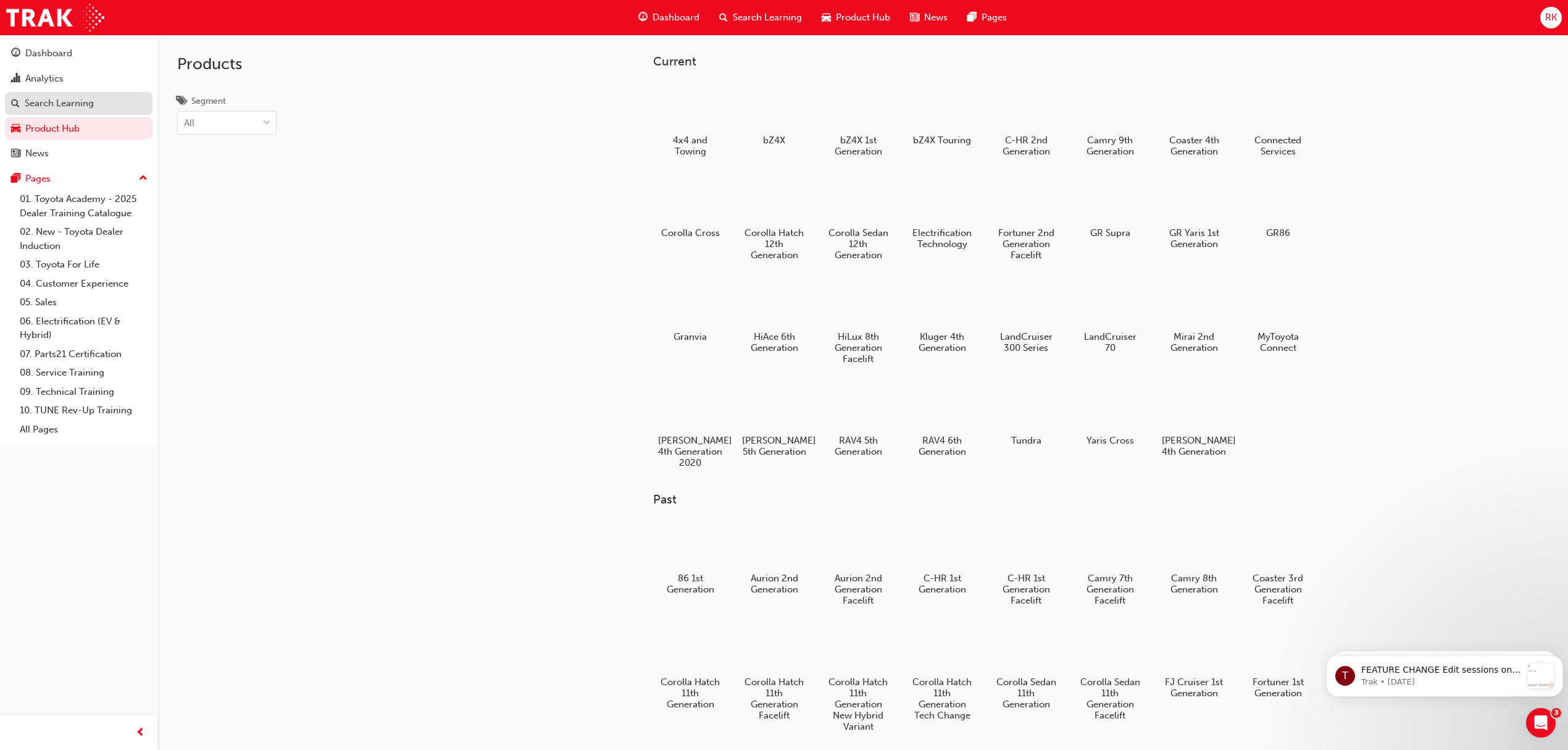
click at [94, 103] on div "Search Learning" at bounding box center [78, 103] width 135 height 15
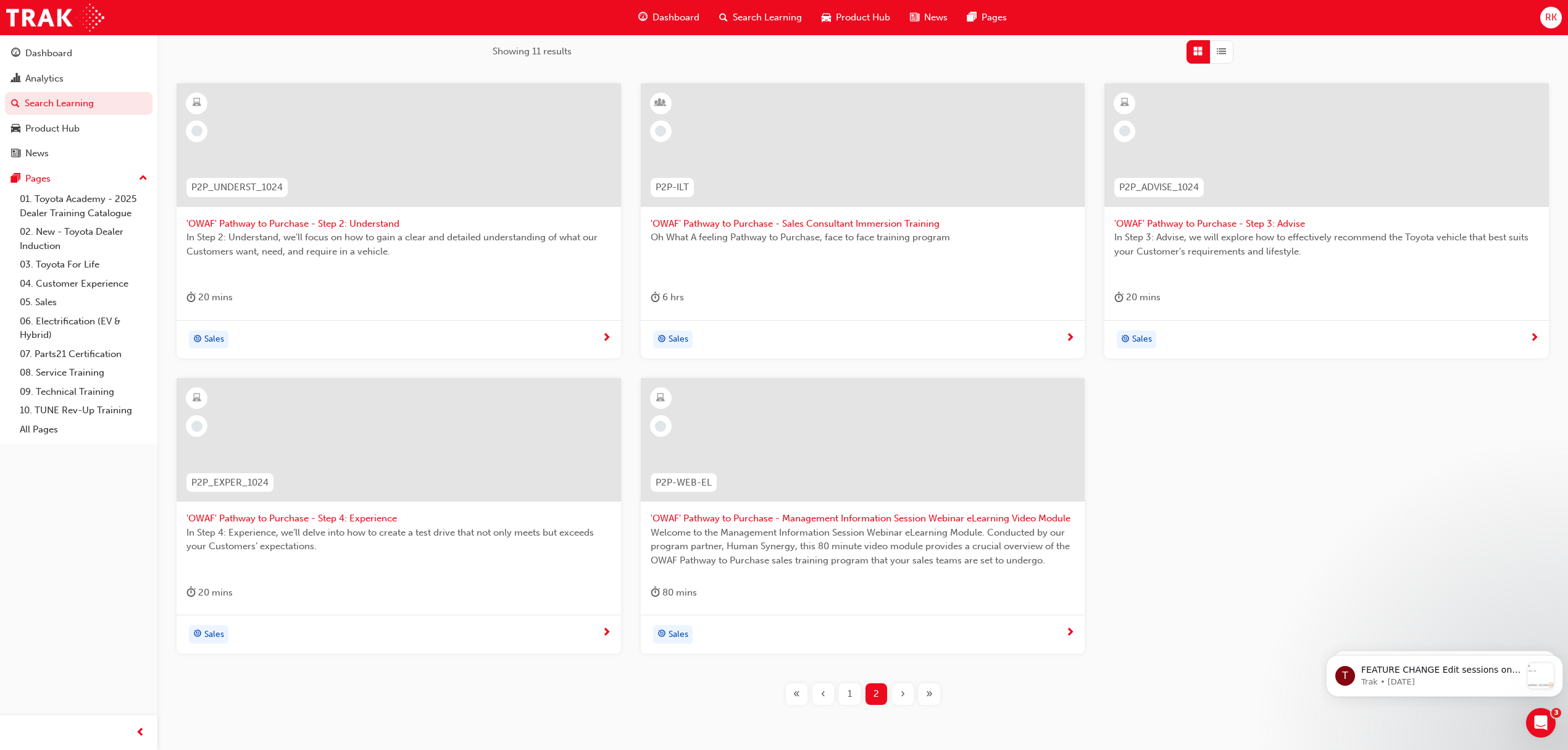
scroll to position [173, 0]
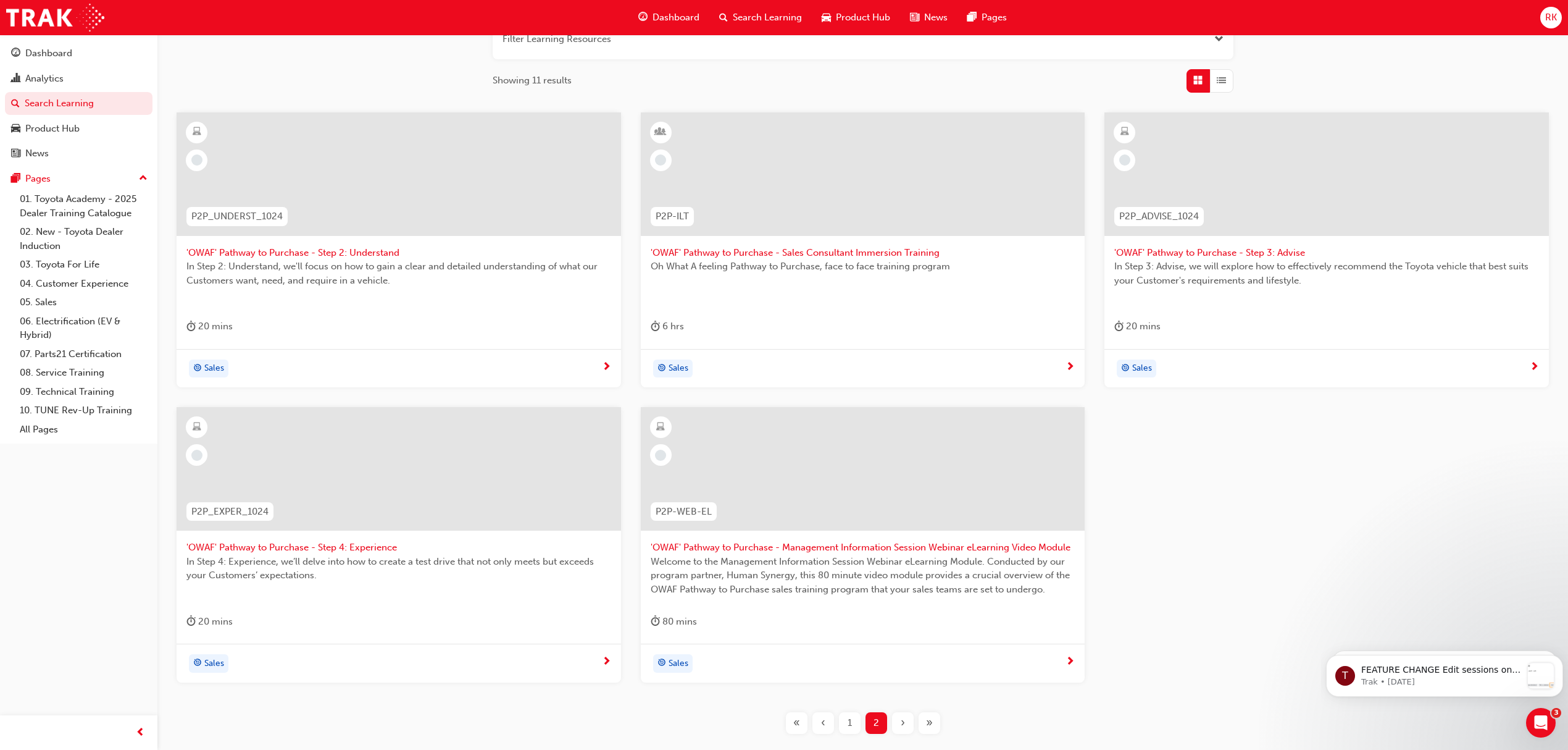
click at [780, 255] on span "'OWAF' Pathway to Purchase - Sales Consultant Immersion Training" at bounding box center [863, 253] width 425 height 15
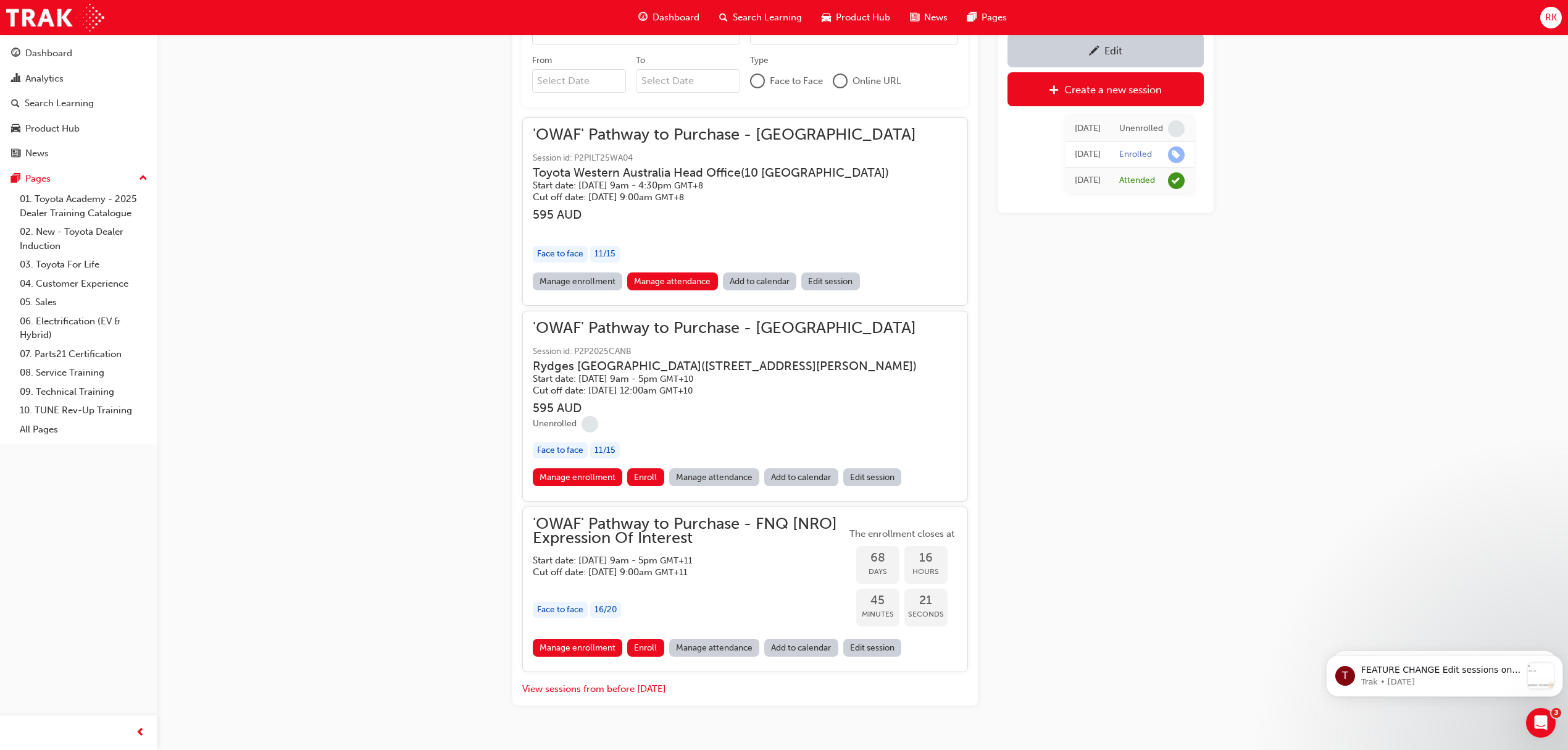
scroll to position [1240, 0]
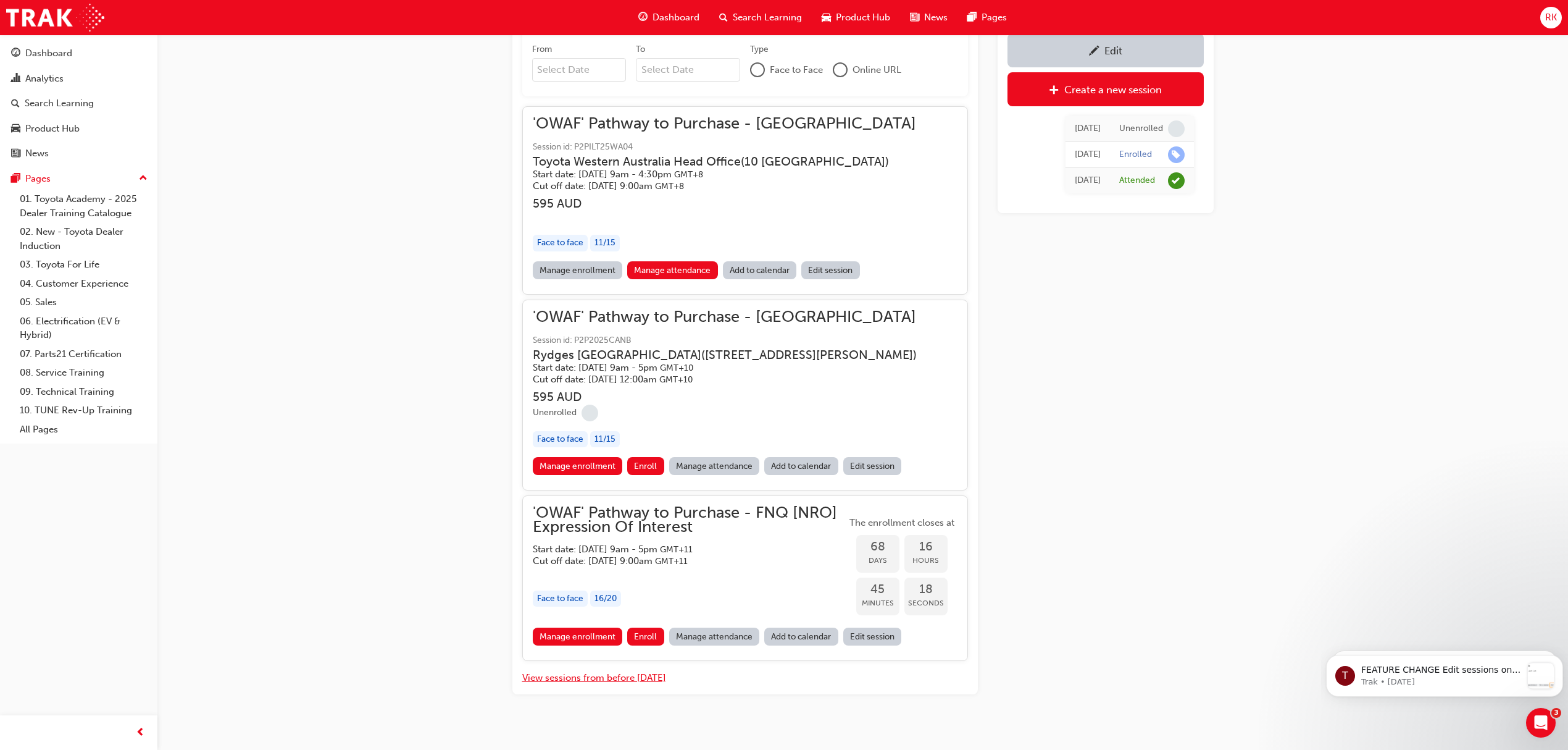
click at [635, 671] on button "View sessions from before today" at bounding box center [594, 678] width 144 height 15
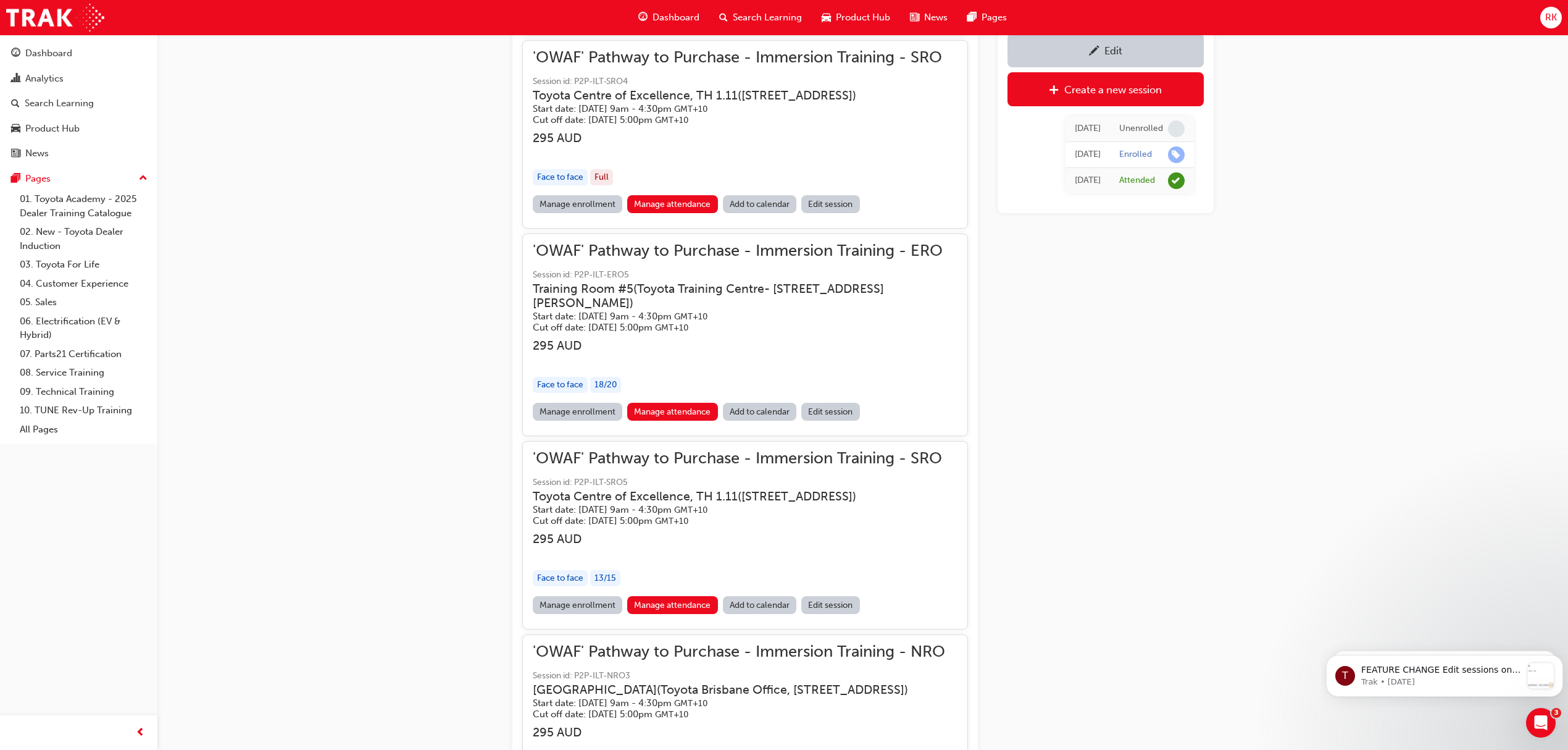
scroll to position [11697, 0]
